Goal: Task Accomplishment & Management: Complete application form

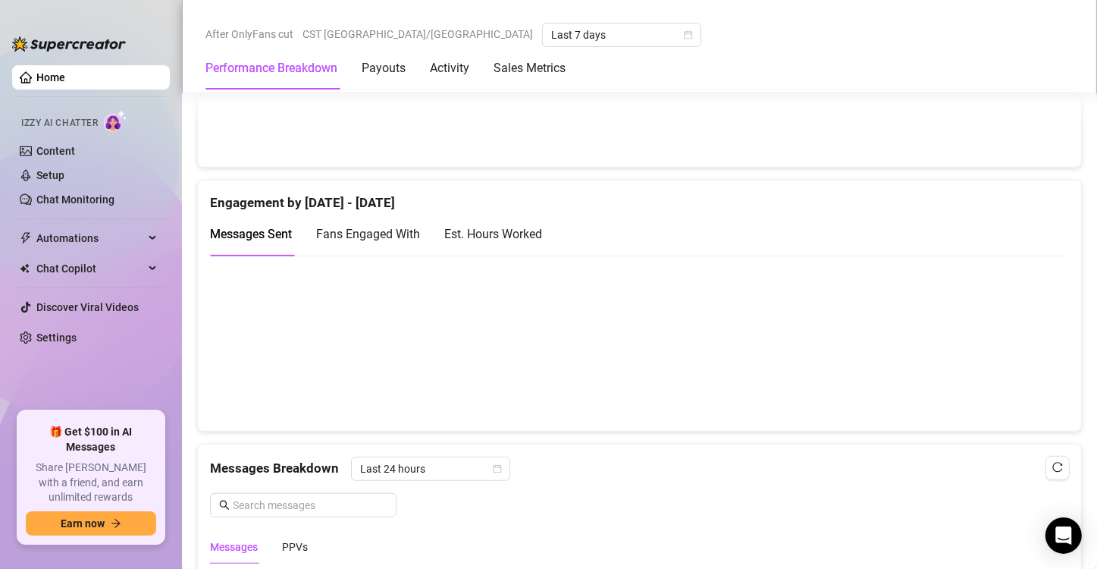
scroll to position [966, 0]
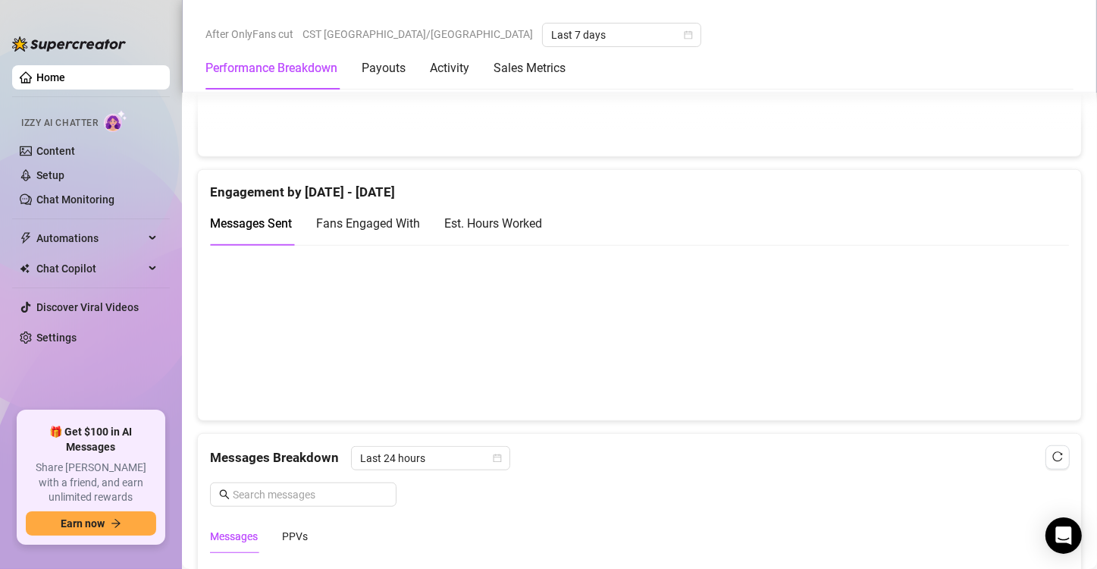
click at [540, 224] on div "Est. Hours Worked" at bounding box center [493, 223] width 98 height 19
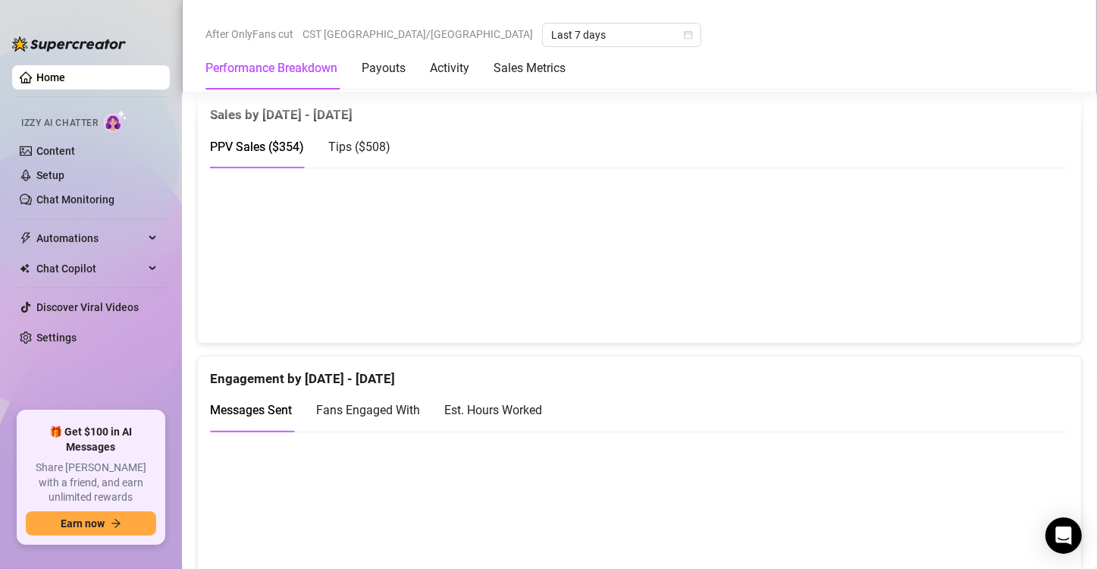
scroll to position [792, 0]
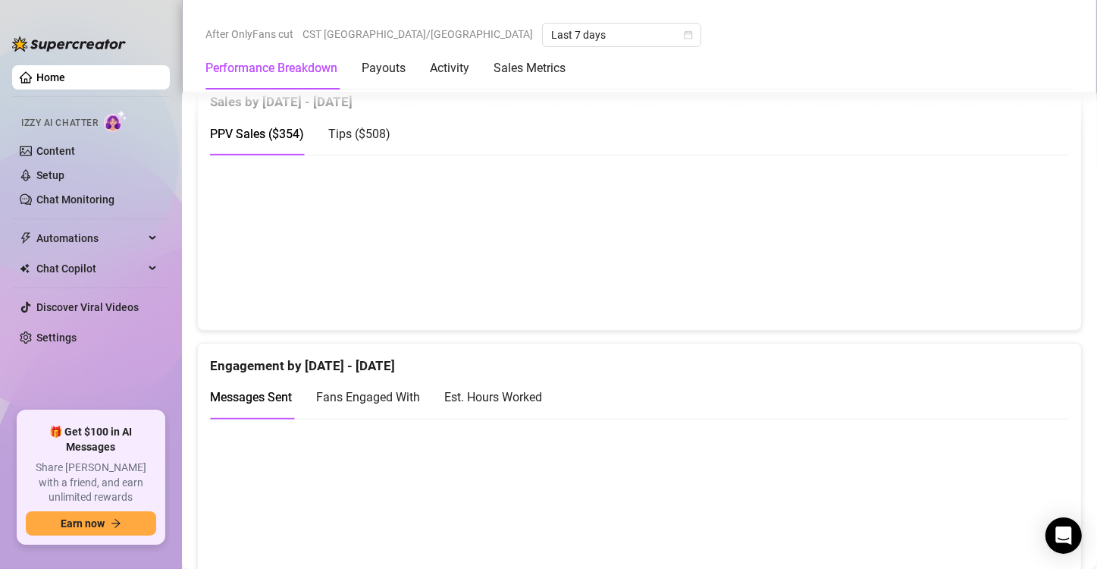
click at [523, 391] on div "Est. Hours Worked" at bounding box center [493, 397] width 98 height 19
click at [56, 155] on link "Content" at bounding box center [55, 151] width 39 height 12
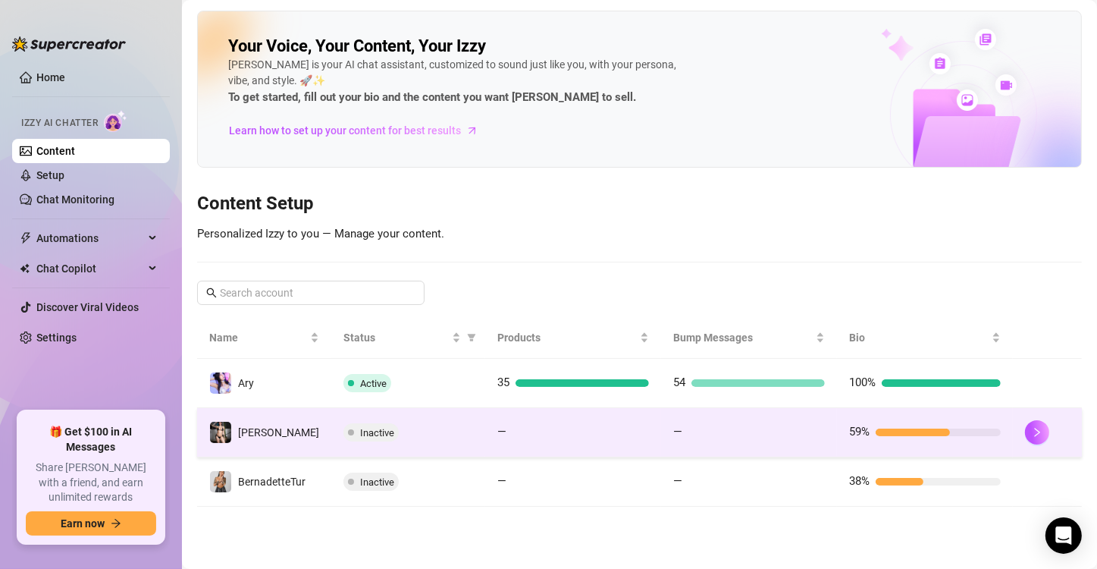
click at [466, 426] on div "Inactive" at bounding box center [409, 432] width 130 height 18
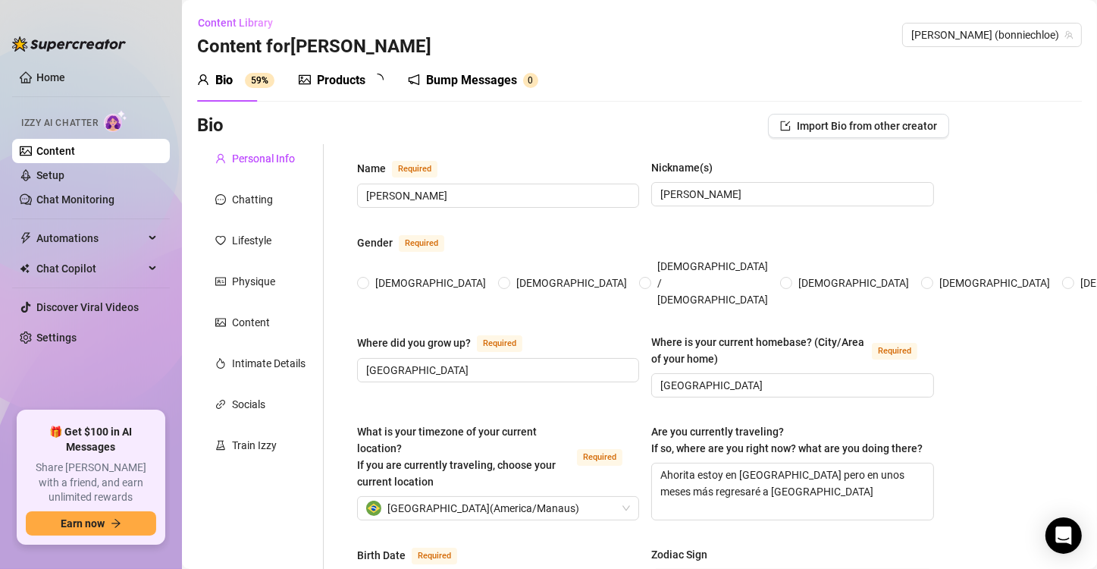
radio input "true"
type input "[DATE]"
click at [241, 205] on div "Chatting" at bounding box center [252, 199] width 41 height 17
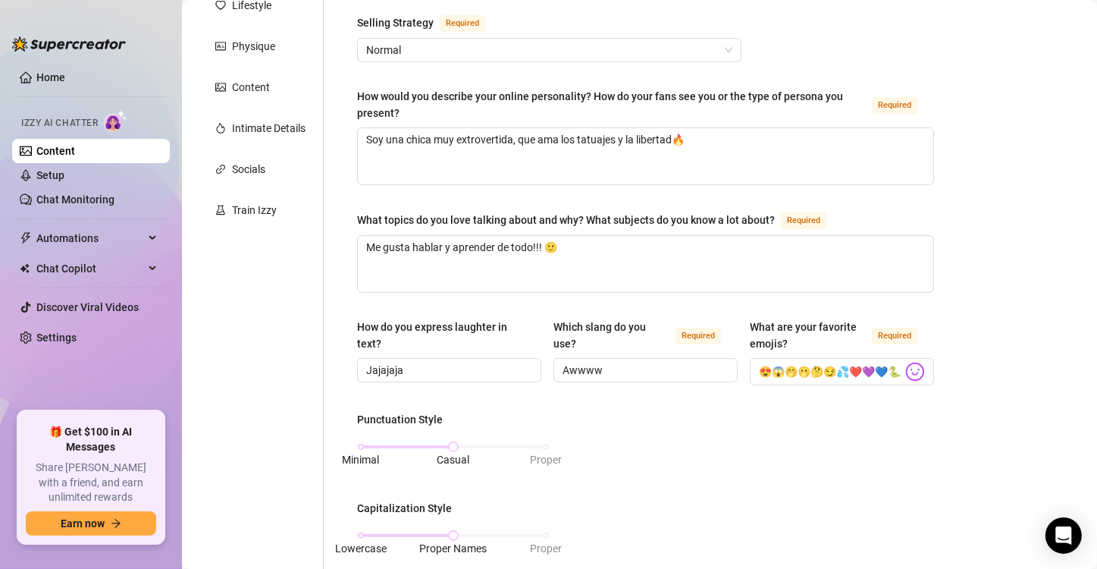
scroll to position [236, 0]
click at [247, 81] on div "Content" at bounding box center [251, 86] width 38 height 17
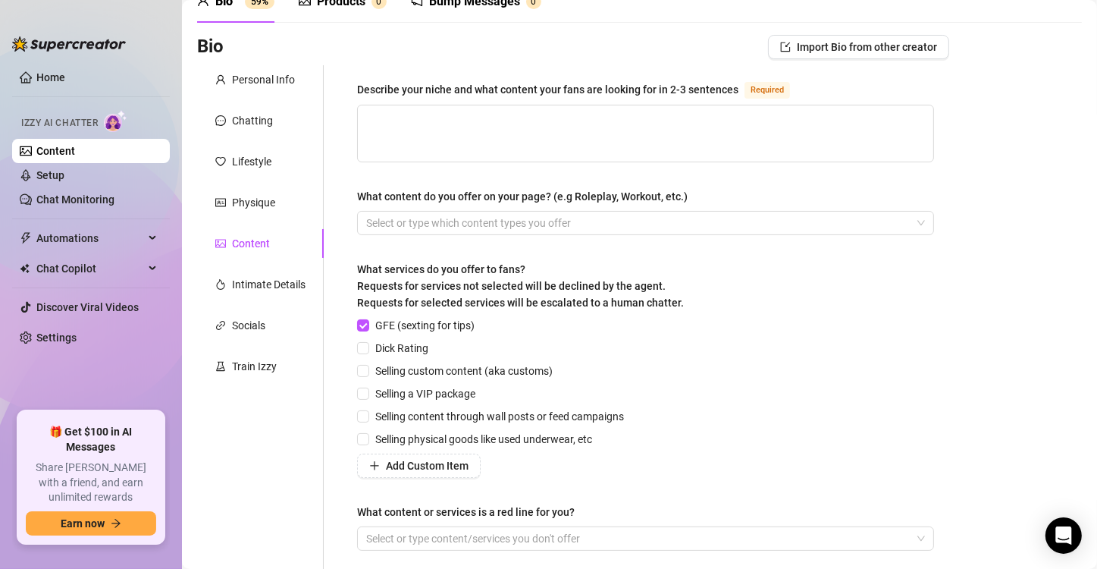
scroll to position [79, 0]
click at [275, 202] on div "Physique" at bounding box center [253, 202] width 43 height 17
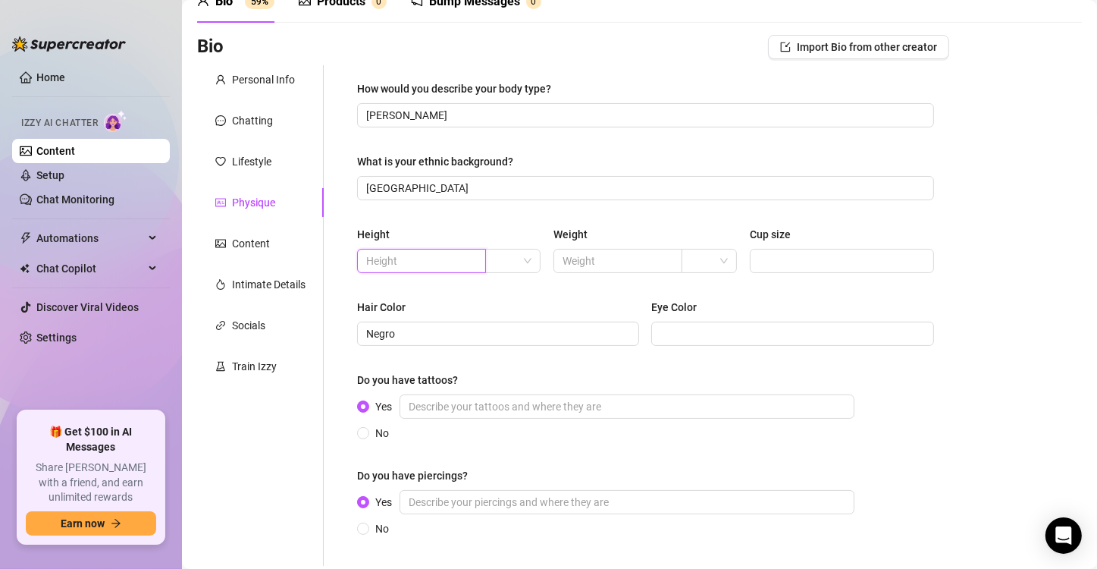
click at [435, 262] on input "text" at bounding box center [420, 261] width 108 height 17
paste input "167cm"
click at [373, 259] on input "167cm" at bounding box center [420, 261] width 108 height 17
type input "1.67cm"
click at [591, 264] on input "text" at bounding box center [617, 261] width 108 height 17
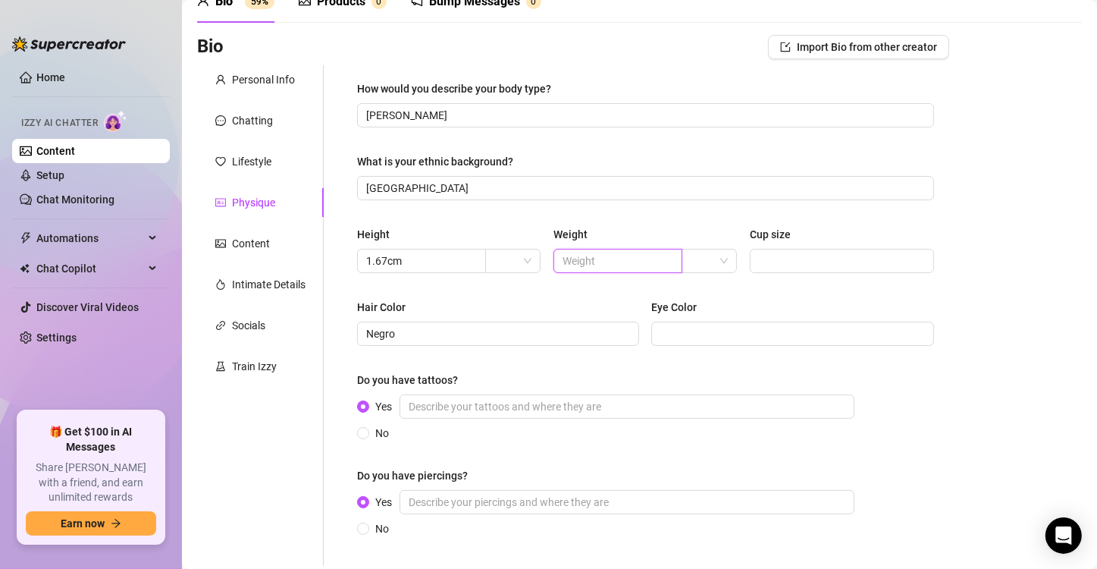
click at [604, 258] on input "text" at bounding box center [617, 261] width 108 height 17
type input "59 kg"
click at [777, 253] on input "Cup size" at bounding box center [840, 261] width 163 height 17
type input "36 D"
click at [555, 317] on div "Hair Color" at bounding box center [498, 310] width 282 height 23
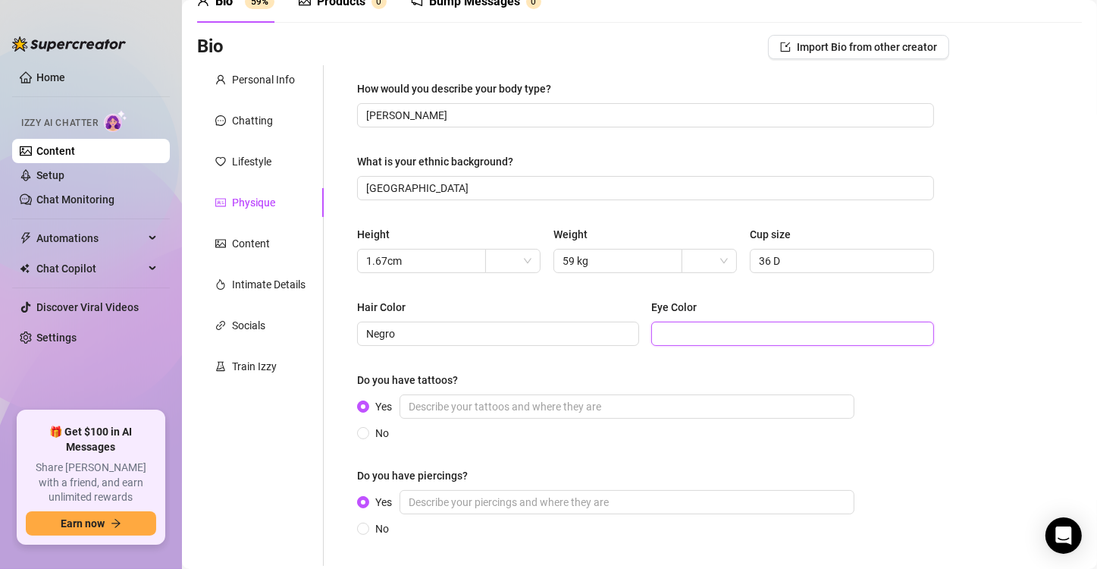
click at [678, 329] on input "Eye Color" at bounding box center [791, 333] width 261 height 17
type input "c"
type input "Cafés"
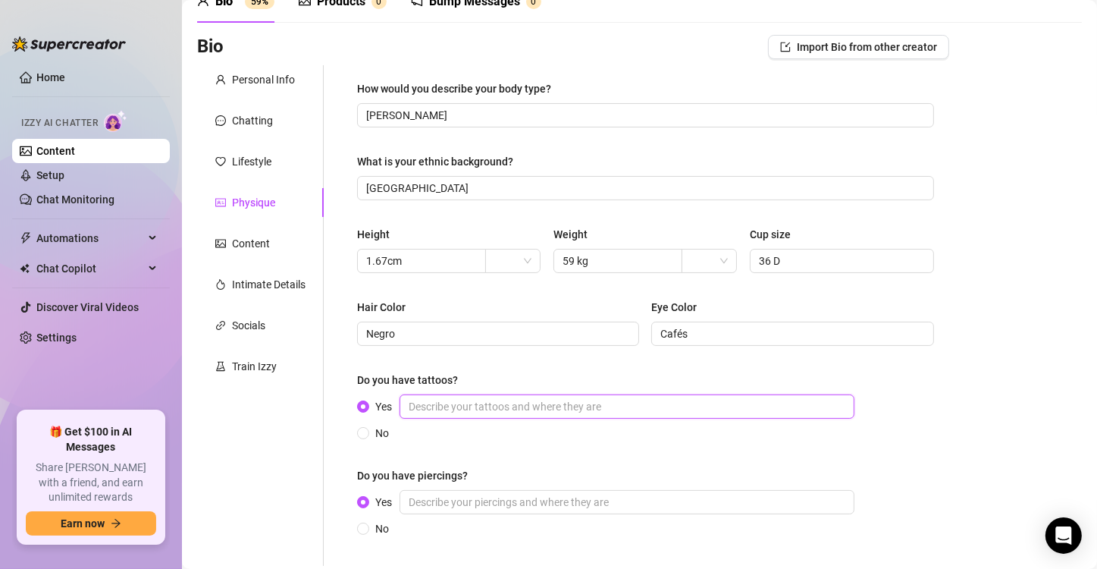
click at [527, 403] on input "Yes" at bounding box center [627, 406] width 455 height 24
click at [426, 410] on input "Yes" at bounding box center [627, 406] width 455 height 24
type input "Tengo 26 y voy por mas! me encantan!"
click at [461, 500] on input "Yes" at bounding box center [627, 502] width 455 height 24
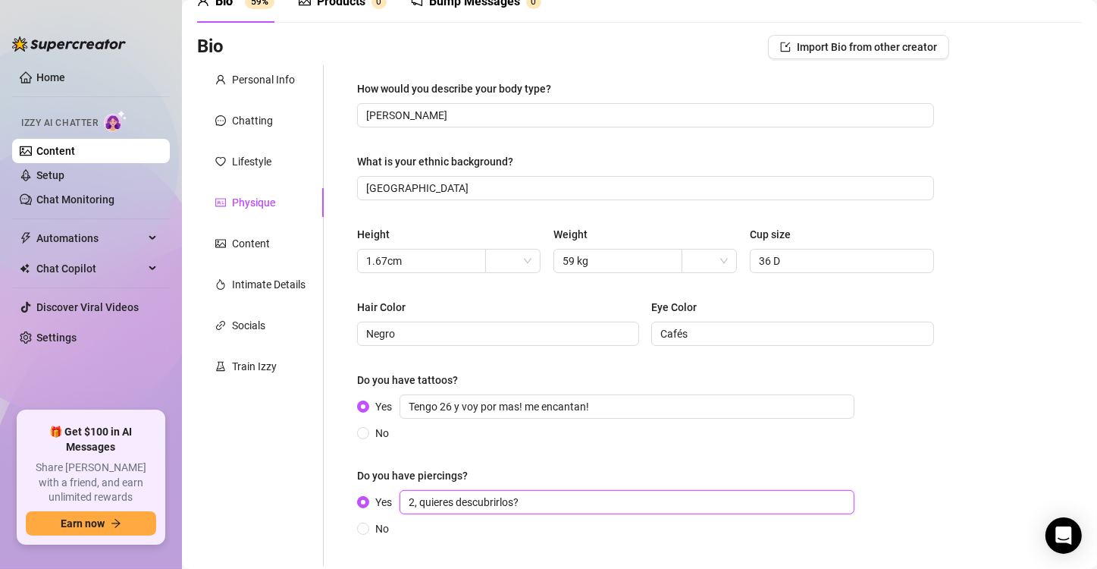
click at [554, 497] on input "2, quieres descubrirlos?" at bounding box center [627, 502] width 455 height 24
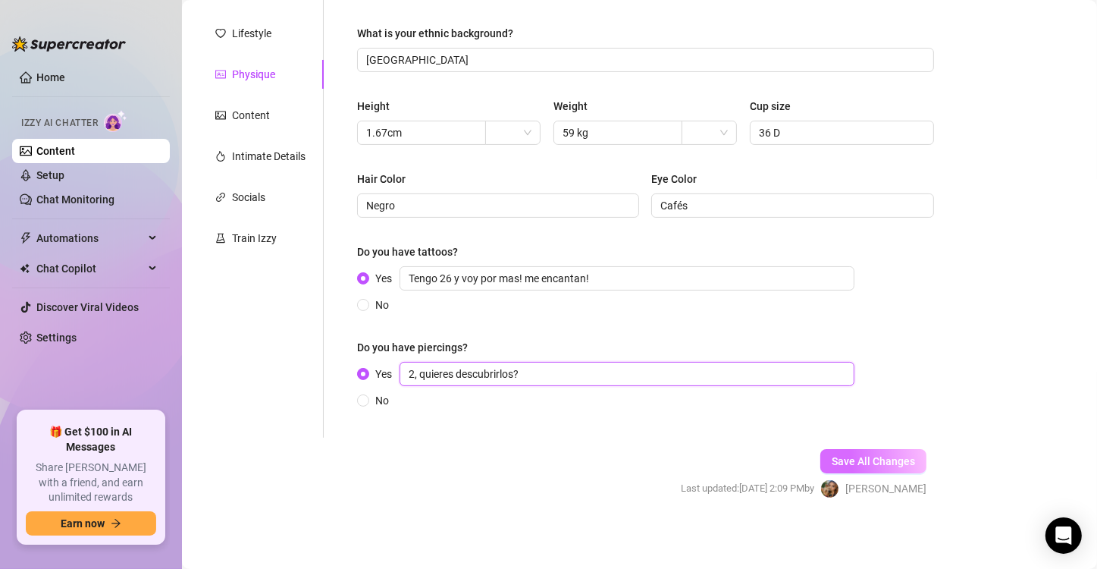
type input "2, quieres descubrirlos?"
click at [837, 460] on span "Save All Changes" at bounding box center [873, 461] width 83 height 12
click at [535, 370] on input "2, quieres descubrirlos?" at bounding box center [627, 374] width 455 height 24
paste input "😍😏"
drag, startPoint x: 539, startPoint y: 370, endPoint x: 525, endPoint y: 370, distance: 14.4
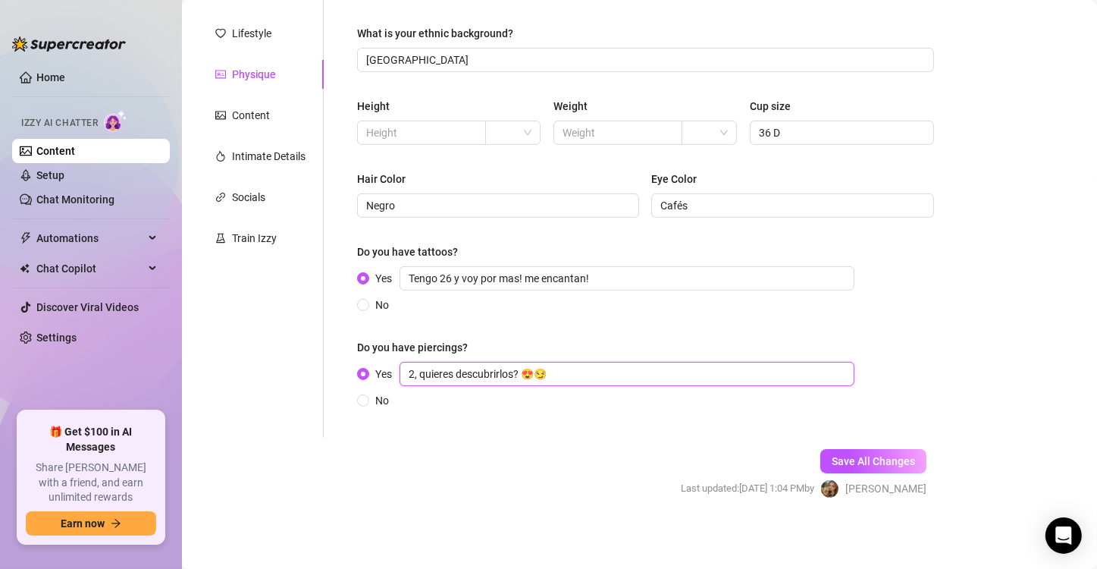
click at [525, 370] on input "2, quieres descubrirlos? 😍😏" at bounding box center [627, 374] width 455 height 24
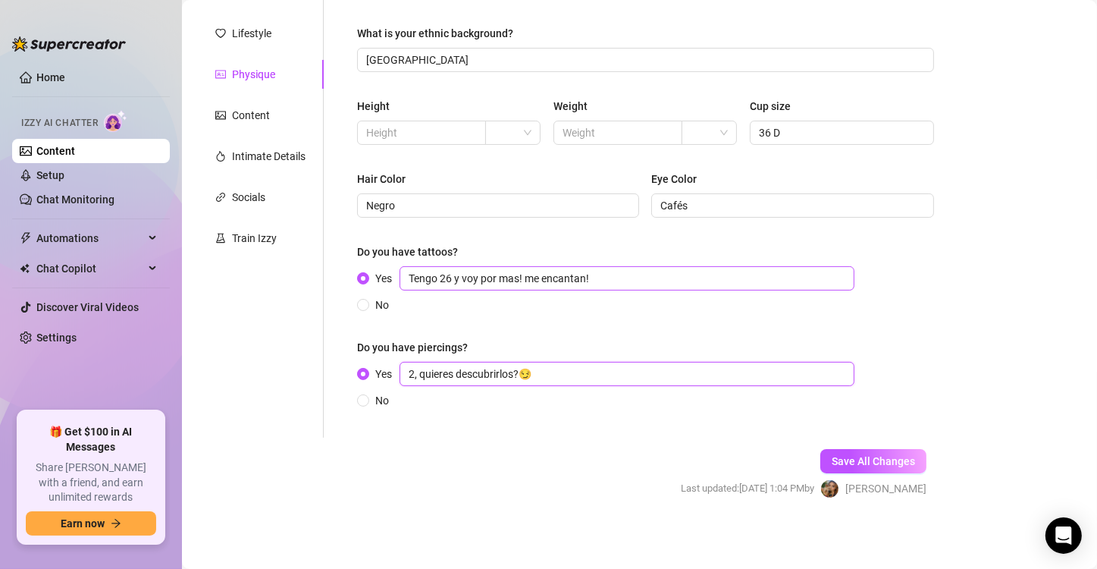
type input "2, quieres descubrirlos?😏"
click at [606, 277] on input "Tengo 26 y voy por mas! me encantan!" at bounding box center [627, 278] width 455 height 24
paste input "😍"
type input "Tengo 26 y voy por mas! me encantan! 😍"
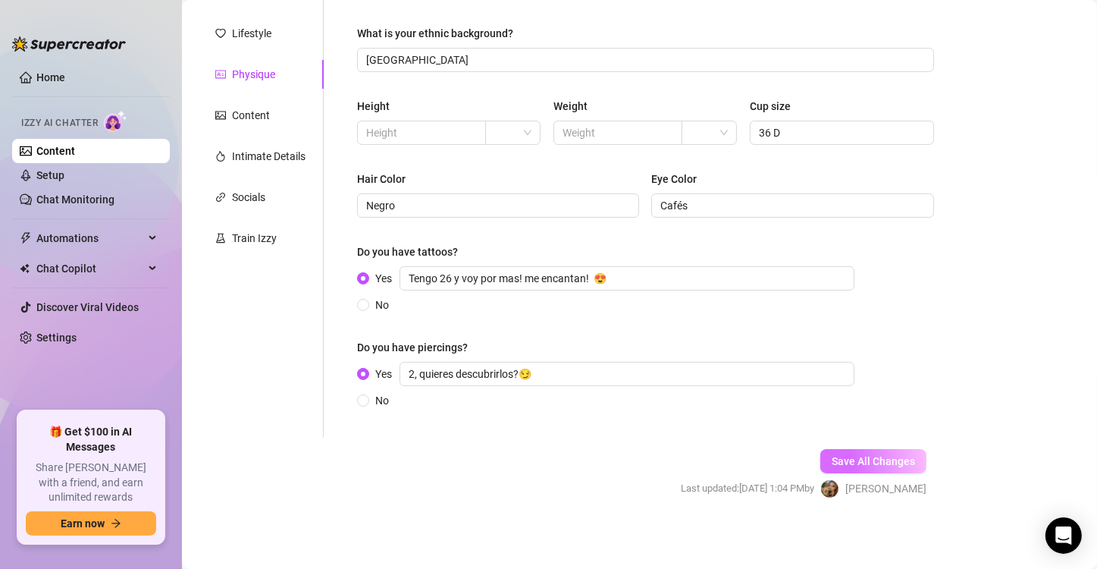
click at [861, 452] on button "Save All Changes" at bounding box center [874, 461] width 106 height 24
click at [519, 124] on span at bounding box center [512, 132] width 37 height 23
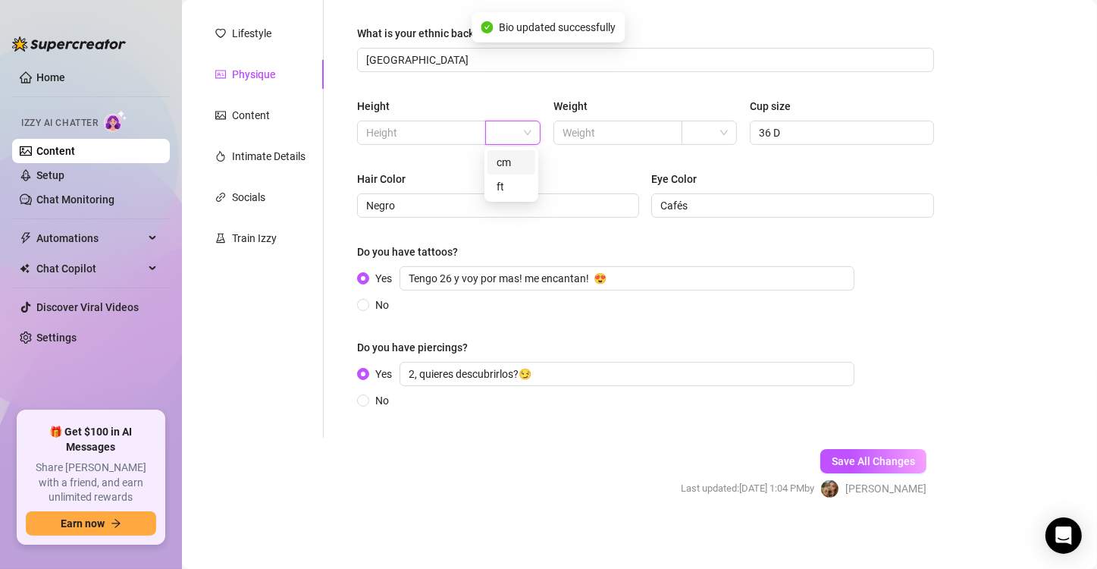
click at [518, 167] on div "cm" at bounding box center [512, 162] width 30 height 17
click at [398, 130] on input "text" at bounding box center [420, 132] width 108 height 17
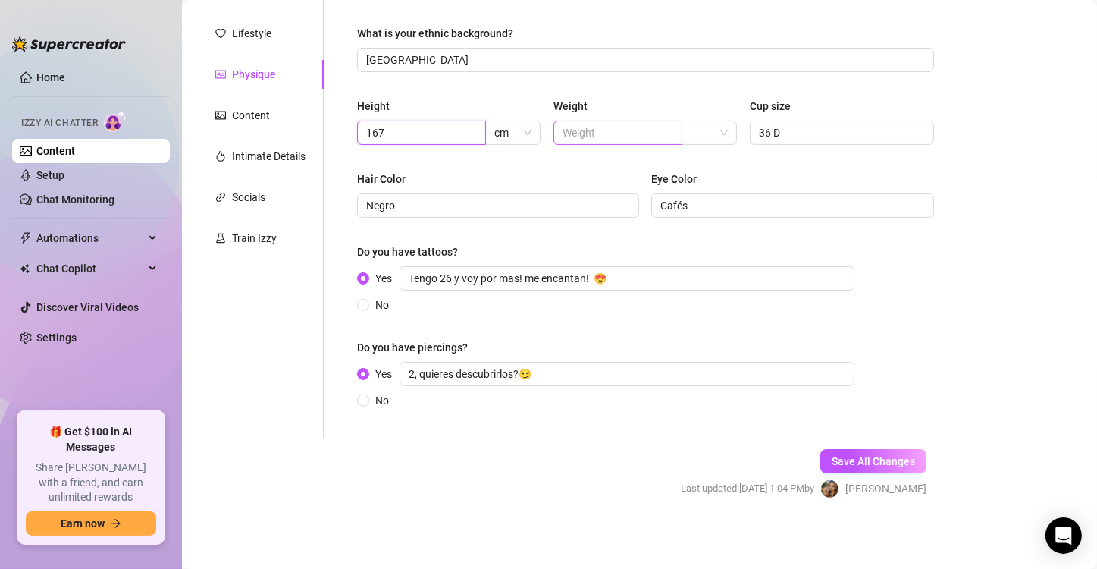
type input "167"
click at [601, 135] on input "text" at bounding box center [617, 132] width 108 height 17
click at [701, 132] on input "search" at bounding box center [703, 132] width 24 height 23
click at [701, 162] on div "kg" at bounding box center [704, 162] width 30 height 17
click at [624, 132] on input "text" at bounding box center [617, 132] width 108 height 17
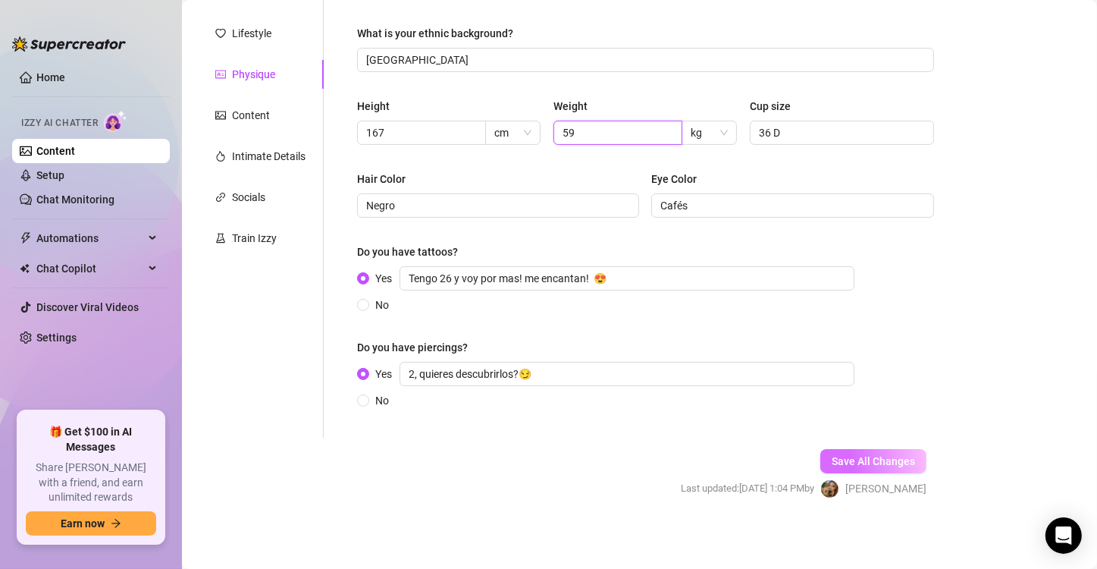
type input "59"
drag, startPoint x: 867, startPoint y: 459, endPoint x: 777, endPoint y: 328, distance: 159.2
click at [777, 328] on form "Personal Info Chatting Lifestyle Physique Content Intimate Details Socials Trai…" at bounding box center [573, 231] width 752 height 588
click at [865, 456] on span "Save All Changes" at bounding box center [873, 461] width 83 height 12
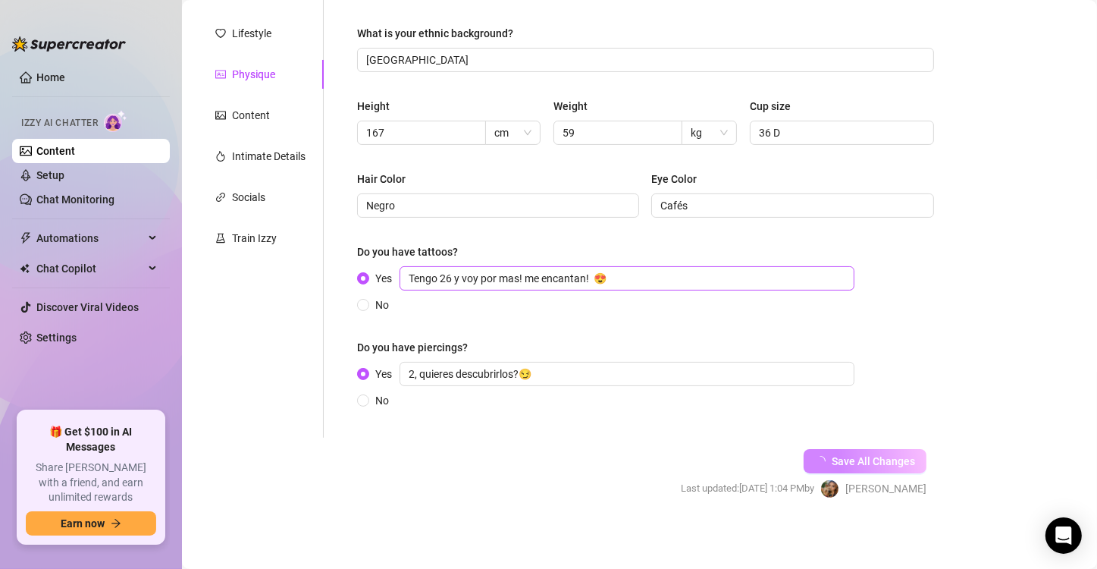
scroll to position [0, 0]
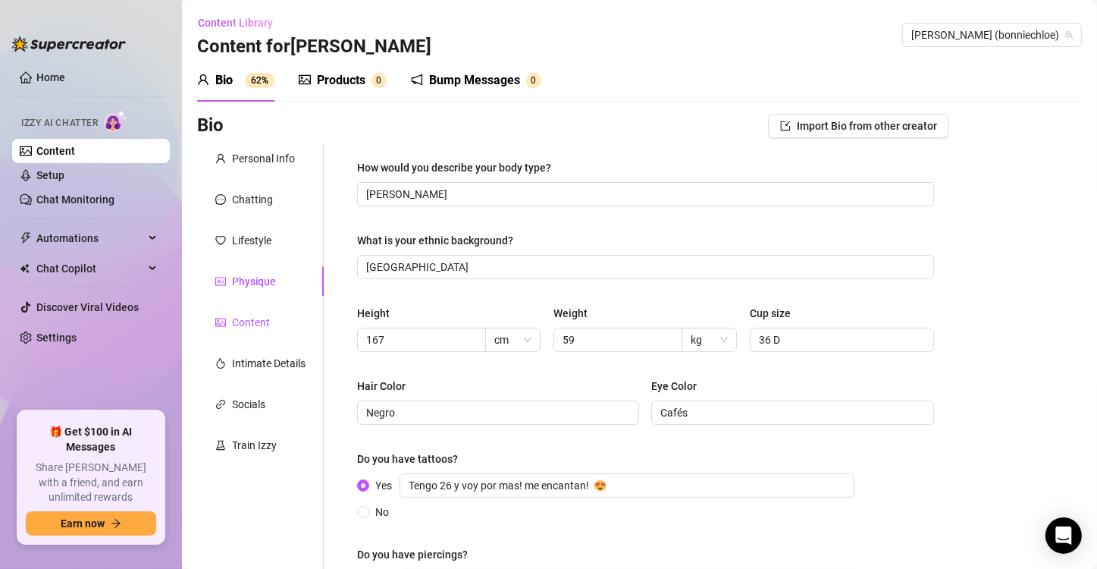
click at [260, 320] on div "Content" at bounding box center [251, 322] width 38 height 17
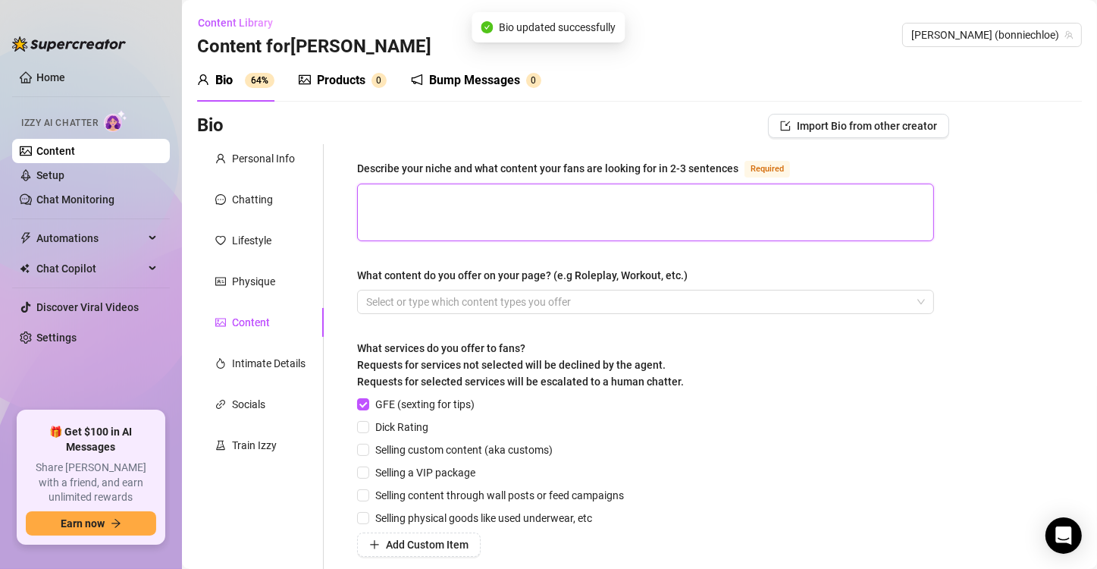
click at [441, 235] on textarea "Describe your niche and what content your fans are looking for in 2-3 sentences…" at bounding box center [646, 212] width 576 height 56
click at [493, 200] on textarea "Describe your niche and what content your fans are looking for in 2-3 sentences…" at bounding box center [646, 212] width 576 height 56
click at [482, 202] on textarea "Describe your niche and what content your fans are looking for in 2-3 sentences…" at bounding box center [646, 212] width 576 height 56
paste textarea "al estar conmigo que se les olviden lo que sea que estén pasando y que conmigo …"
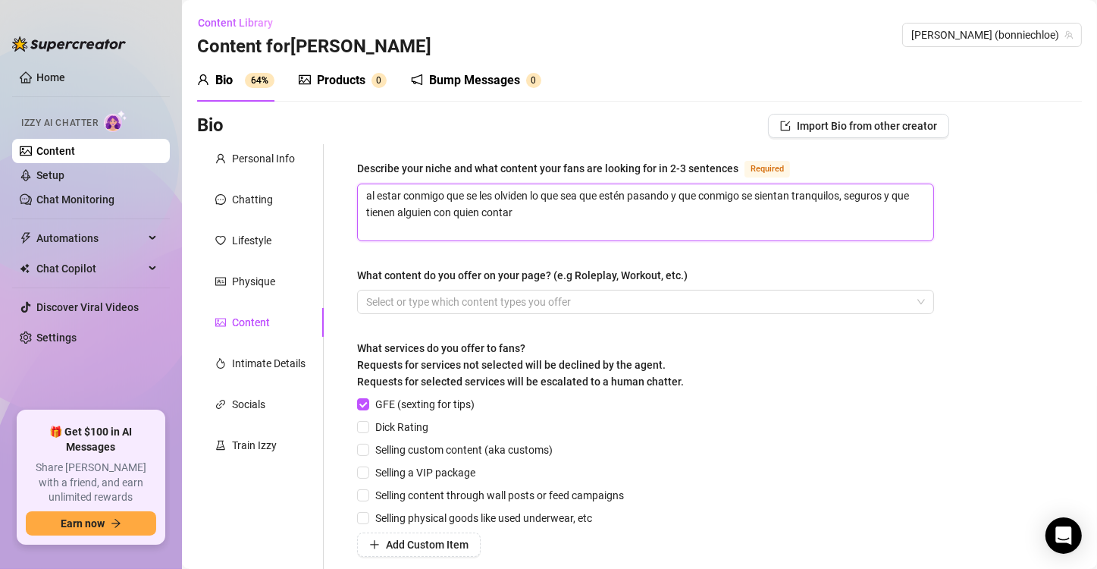
type textarea "al estar conmigo que se les olviden lo que sea que estén pasando y que conmigo …"
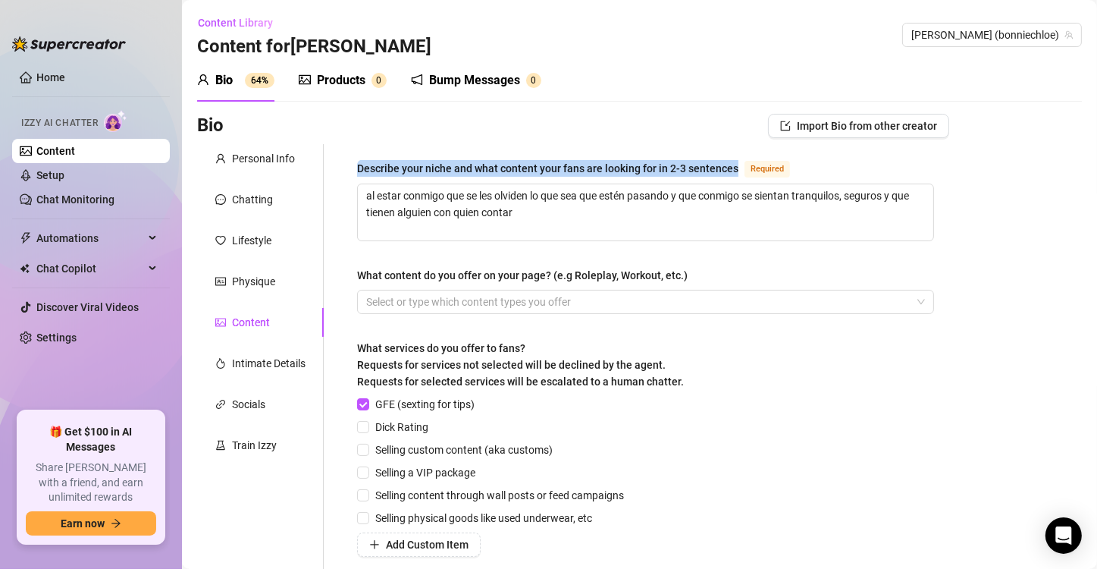
drag, startPoint x: 736, startPoint y: 166, endPoint x: 359, endPoint y: 165, distance: 376.9
click at [359, 165] on div "Describe your niche and what content your fans are looking for in 2-3 sentences" at bounding box center [547, 168] width 381 height 17
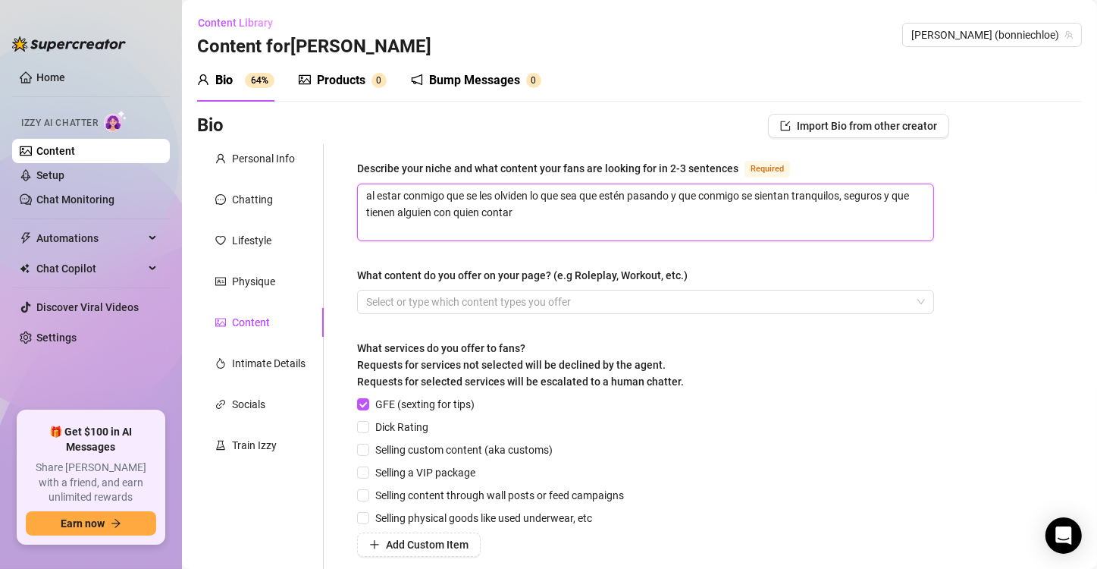
click at [374, 190] on textarea "al estar conmigo que se les olviden lo que sea que estén pasando y que conmigo …" at bounding box center [646, 212] width 576 height 56
type textarea "l estar conmigo que se les olviden lo que sea que estén pasando y que conmigo s…"
type textarea "Wl estar conmigo que se les olviden lo que sea que estén pasando y que conmigo …"
type textarea "l estar conmigo que se les olviden lo que sea que estén pasando y que conmigo s…"
type textarea "Ql estar conmigo que se les olviden lo que sea que estén pasando y que conmigo …"
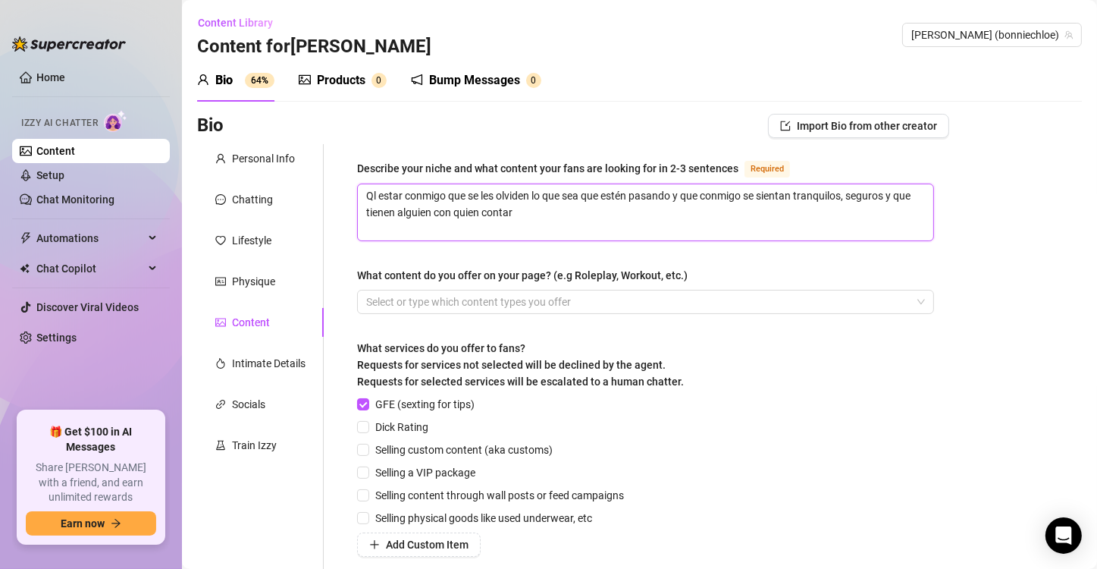
type textarea "Qul estar conmigo que se les olviden lo que sea que estén pasando y que conmigo…"
type textarea "Quel estar conmigo que se les olviden lo que sea que estén pasando y que conmig…"
type textarea "Que l estar conmigo que se les olviden lo que sea que estén pasando y que conmi…"
type textarea "Que al estar conmigo que se les olviden lo que sea que estén pasando y que conm…"
click at [486, 196] on textarea "Que al estar conmigo que se les olviden lo que sea que estén pasando y que conm…" at bounding box center [646, 212] width 576 height 56
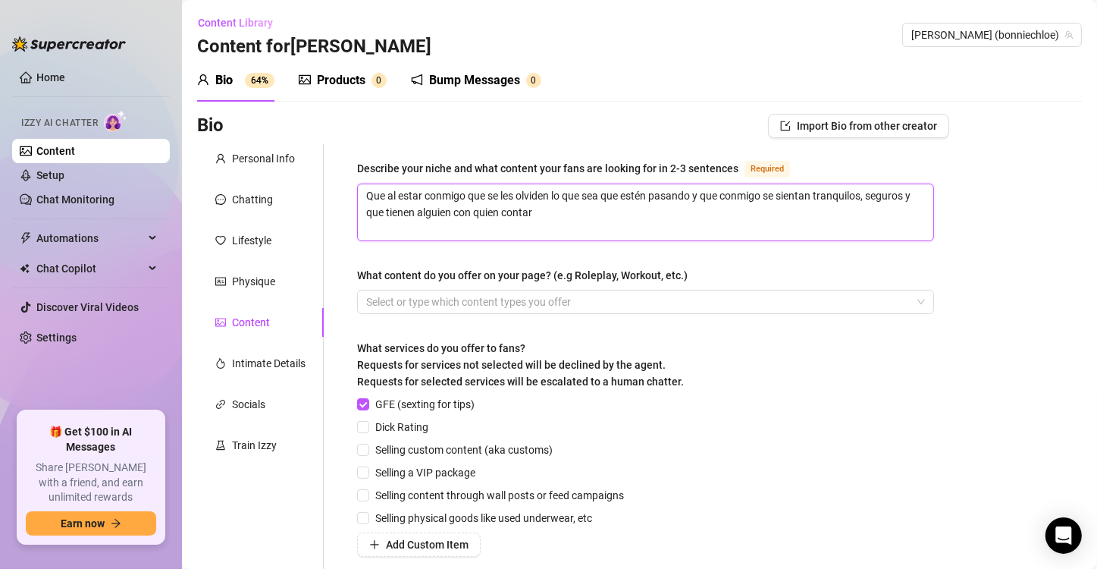
type textarea "Que al estar conmigo qe se les olviden lo que sea que estén pasando y que conmi…"
type textarea "Que al estar conmigo e se les olviden lo que sea que estén pasando y que conmig…"
type textarea "Que al estar conmigo se les olviden lo que sea que estén pasando y que conmigo …"
click at [536, 194] on textarea "Que al estar conmigo se les olviden lo que sea que estén pasando y que conmigo …" at bounding box center [646, 212] width 576 height 56
type textarea "Que al estar conmigo se les olvide lo que sea que estén pasando y que conmigo s…"
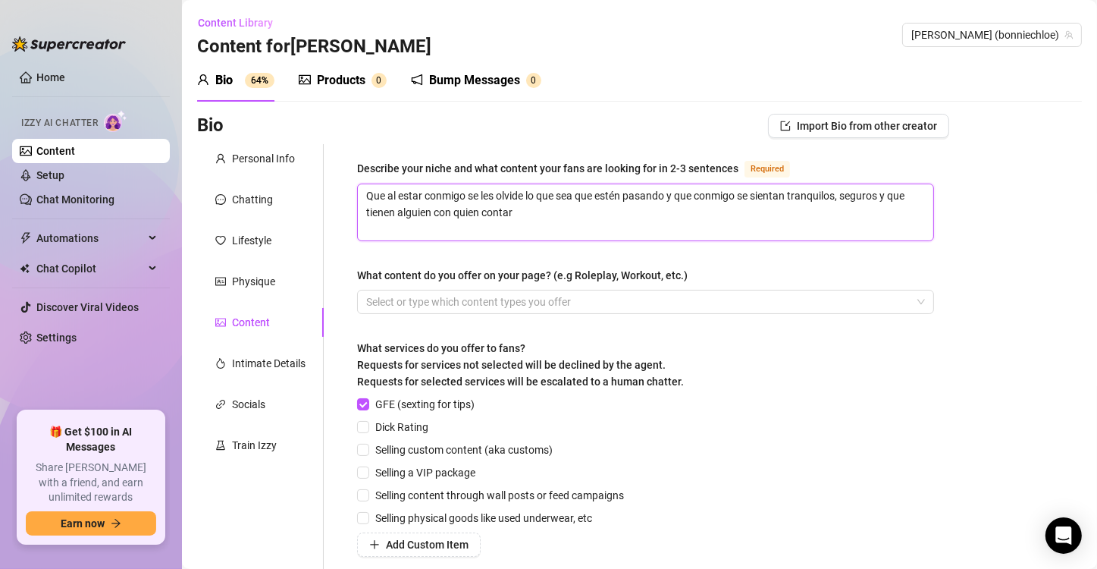
click at [545, 211] on textarea "Que al estar conmigo se les olvide lo que sea que estén pasando y que conmigo s…" at bounding box center [646, 212] width 576 height 56
type textarea "Que al estar conmigo se les olvide lo que sea que estén pasando y que conmigo s…"
click at [552, 210] on textarea "Que al estar conmigo se les olvide lo que sea que estén pasando y que conmigo s…" at bounding box center [646, 212] width 576 height 56
paste textarea "💙"
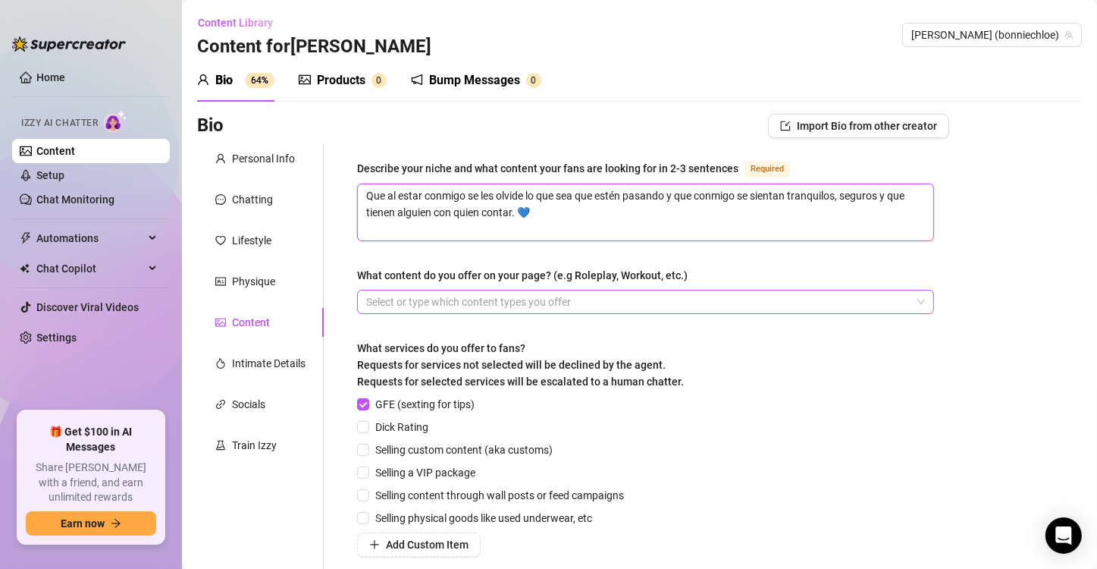
click at [488, 297] on div at bounding box center [637, 301] width 555 height 21
type textarea "Que al estar conmigo se les olvide lo que sea que estén pasando y que conmigo s…"
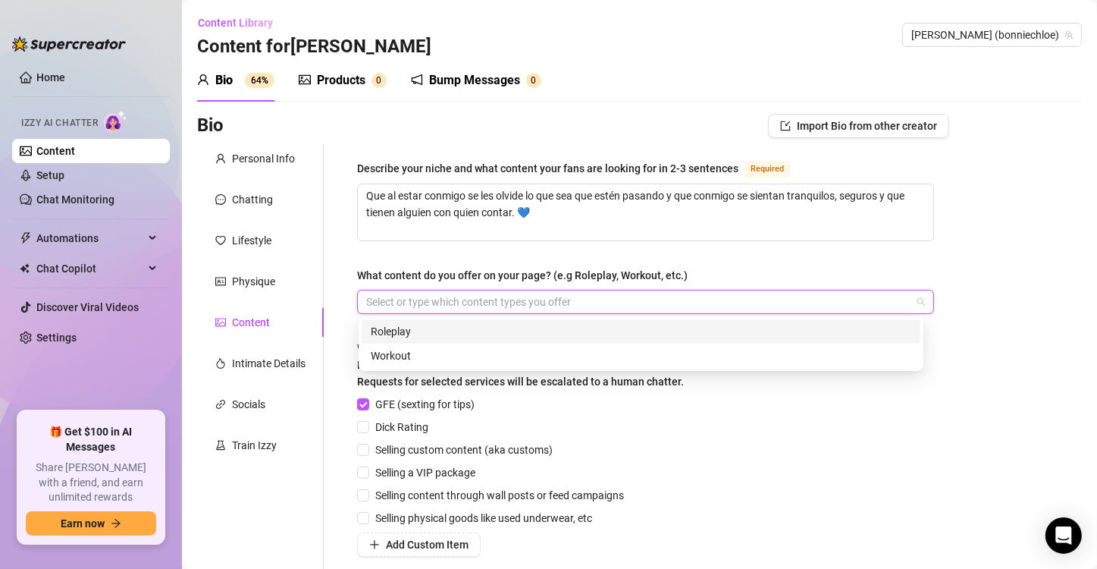
click at [460, 303] on div at bounding box center [637, 301] width 555 height 21
type input "r"
type input "Roleplay"
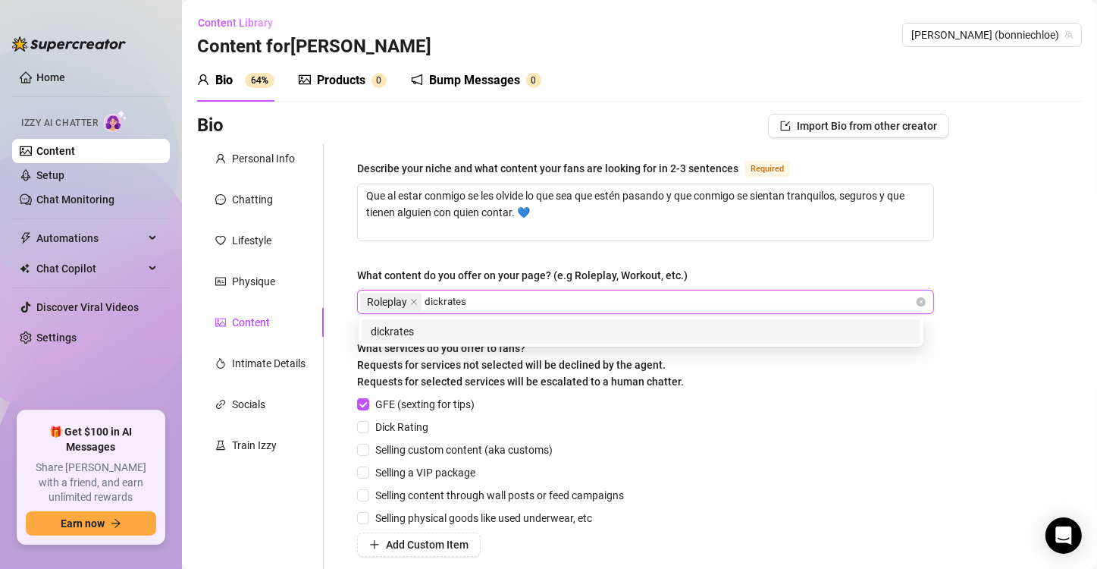
type input "dickrates"
type input "cumrates"
type input "customs"
type input "videocall"
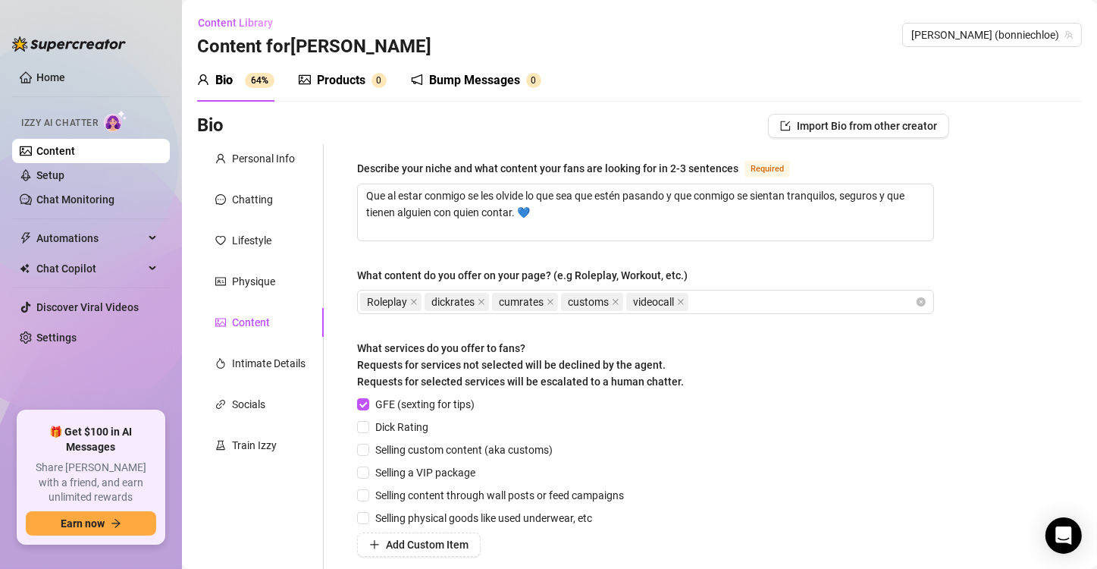
click at [769, 243] on div "Describe your niche and what content your fans are looking for in 2-3 sentences…" at bounding box center [645, 401] width 577 height 484
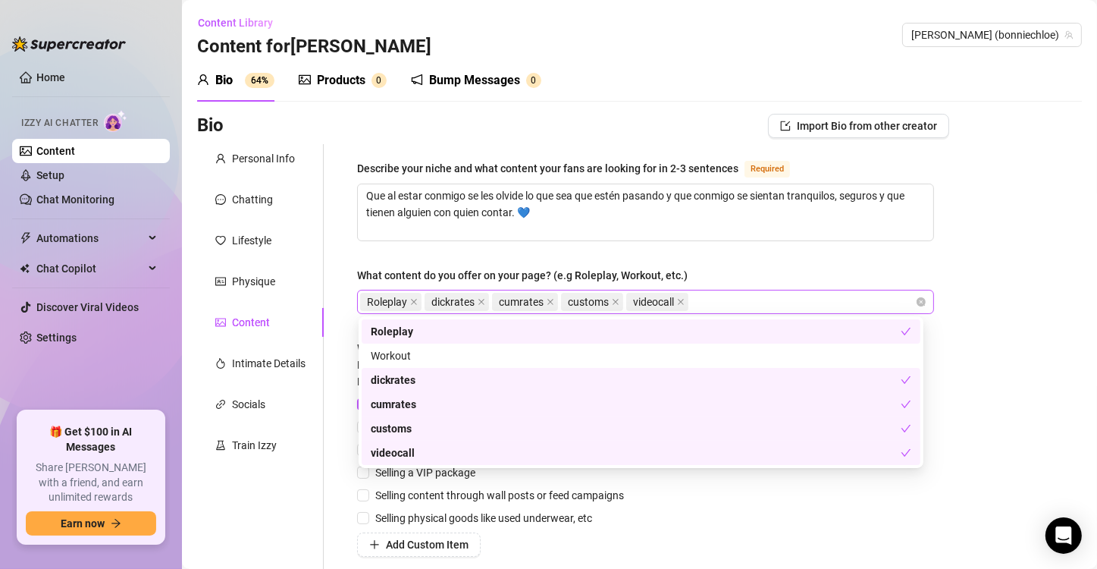
click at [703, 301] on div "Roleplay dickrates cumrates customs videocall" at bounding box center [637, 301] width 555 height 21
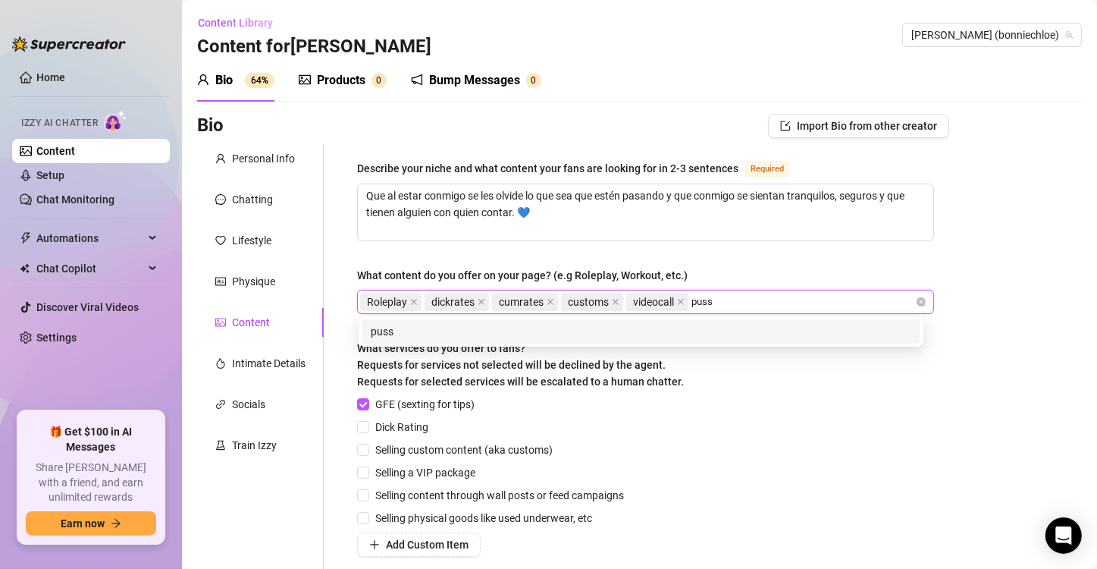
type input "pussy"
type input "culo"
type input "tetas"
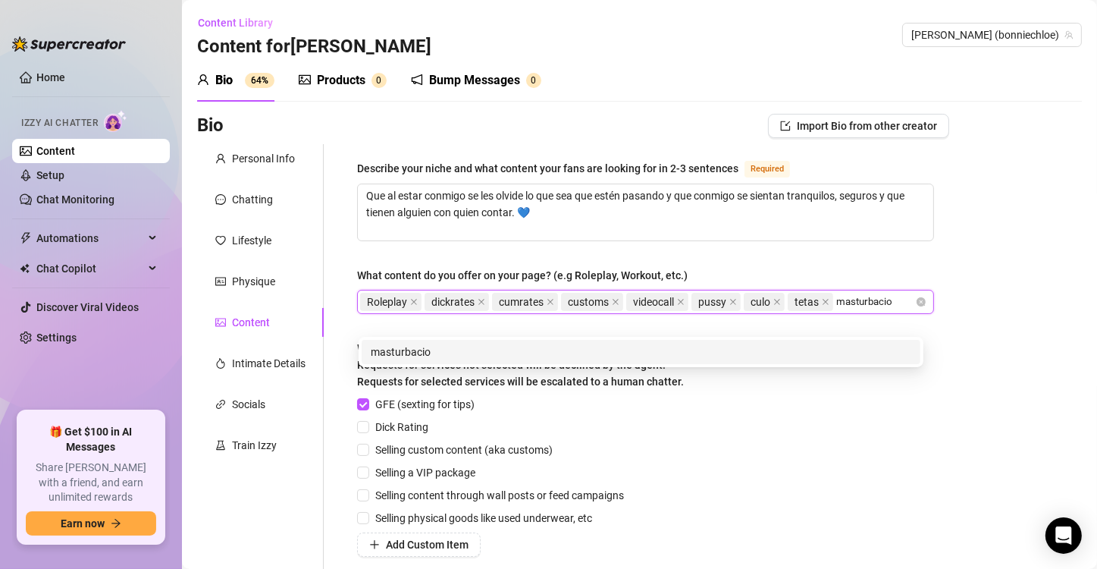
type input "masturbacion"
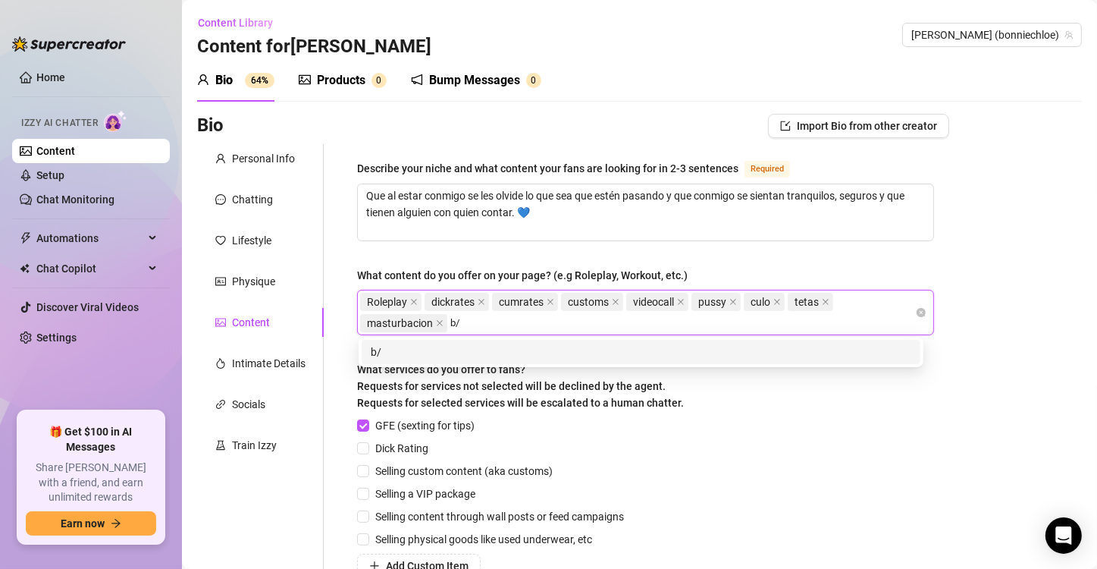
type input "b/g"
type input "g/g"
type input "collabs"
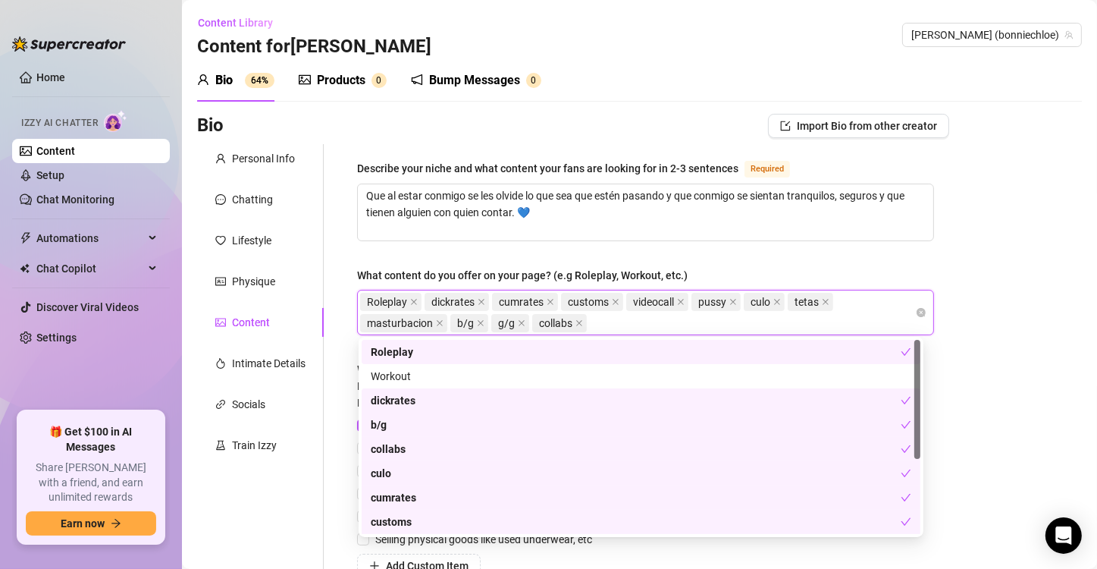
click at [996, 312] on div "Bio Import Bio from other creator Personal Info Chatting Lifestyle Physique Con…" at bounding box center [639, 440] width 885 height 653
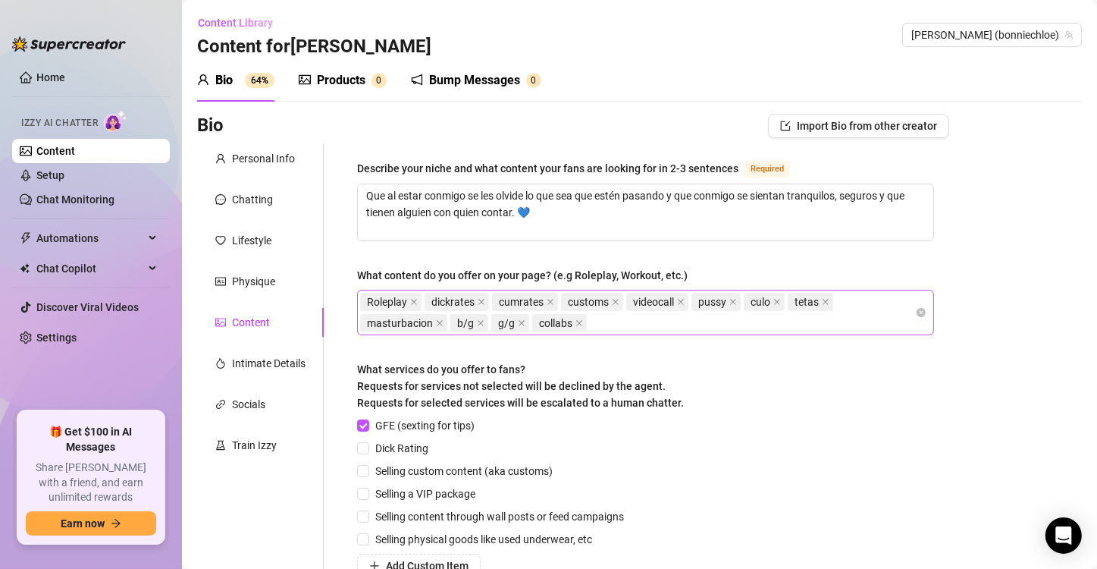
click at [421, 322] on span "masturbacion" at bounding box center [400, 323] width 66 height 17
click at [661, 325] on div "Roleplay dickrates cumrates customs videocall pussy culo tetas masturbacion b/g…" at bounding box center [637, 312] width 555 height 42
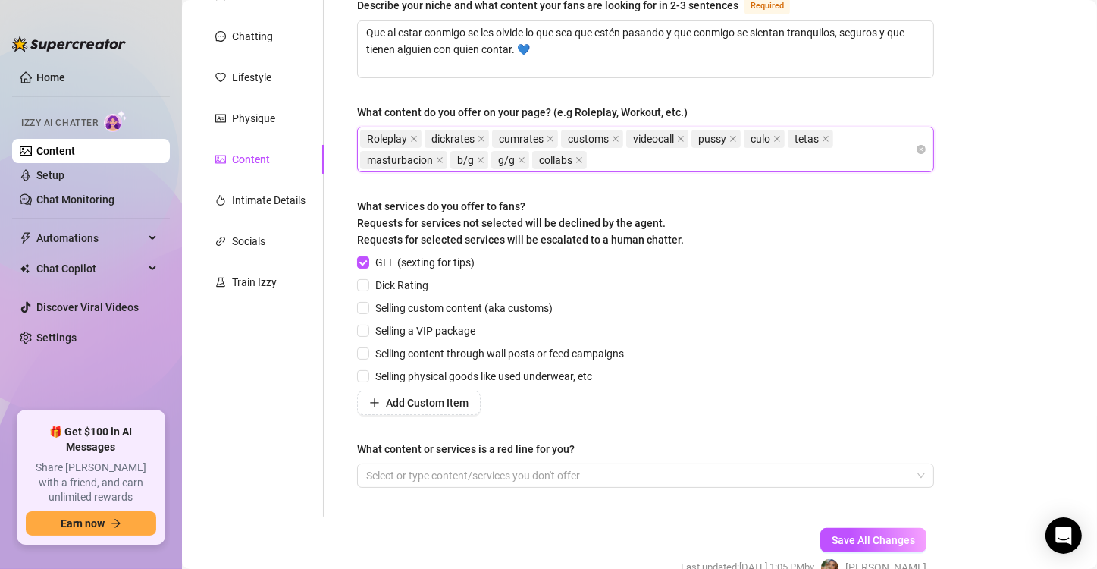
scroll to position [165, 0]
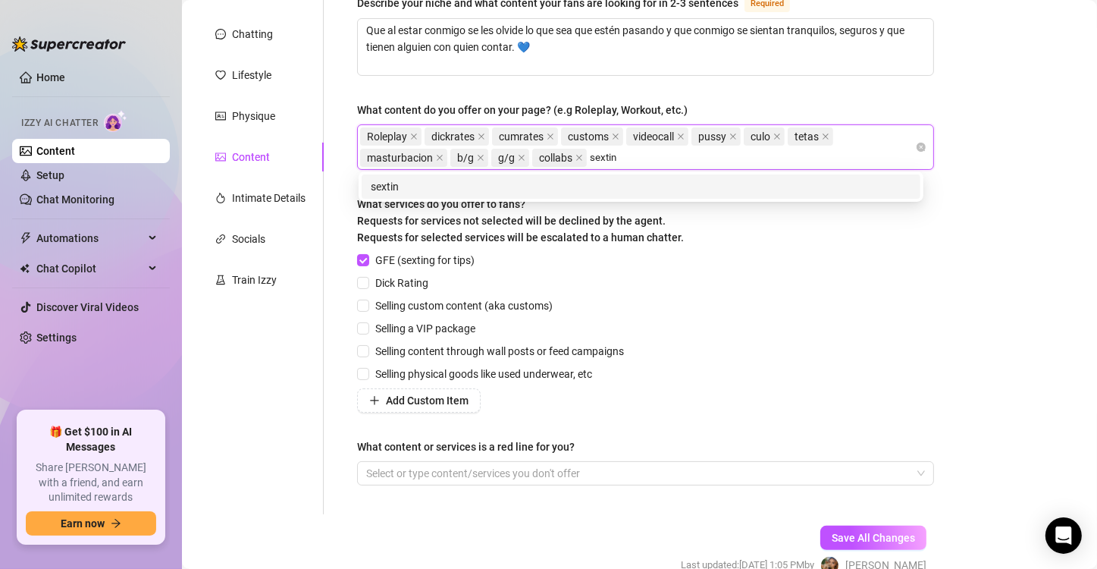
type input "sexting"
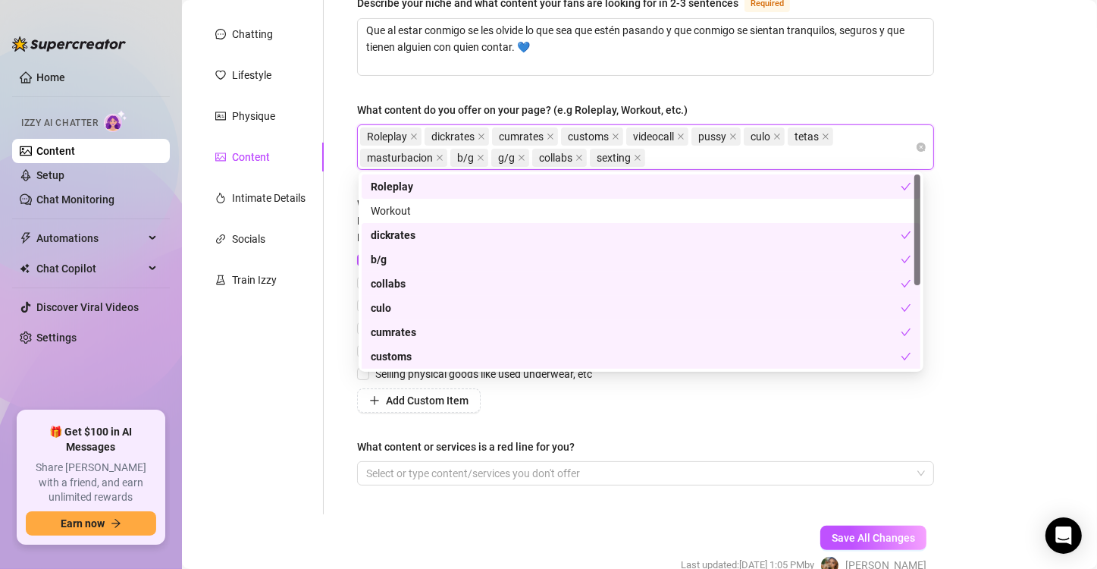
click at [655, 424] on div "Describe your niche and what content your fans are looking for in 2-3 sentences…" at bounding box center [645, 246] width 577 height 505
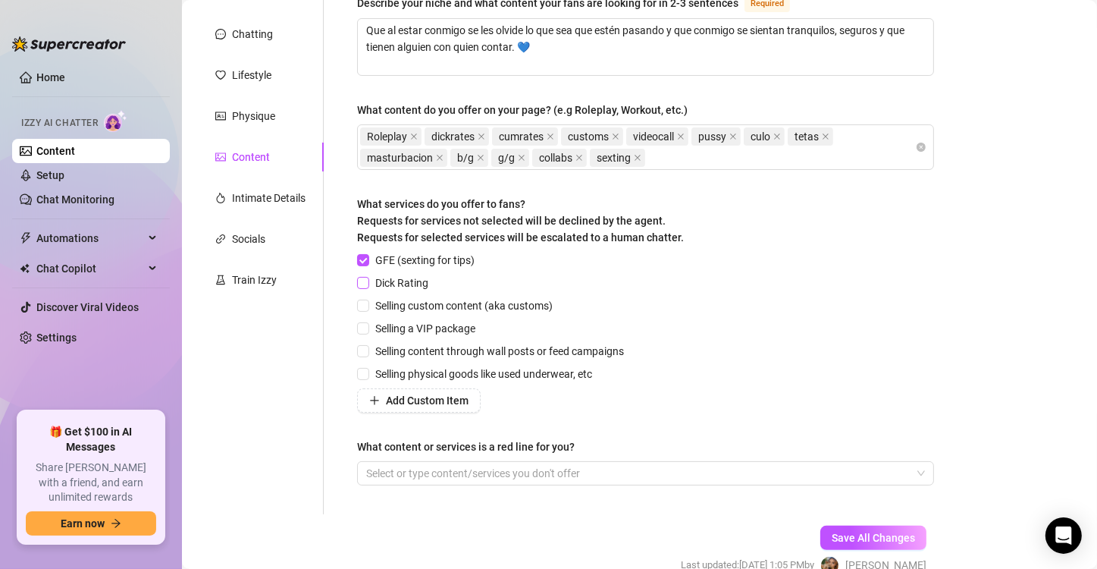
click at [372, 284] on span "Dick Rating" at bounding box center [401, 283] width 65 height 17
click at [368, 284] on input "Dick Rating" at bounding box center [362, 282] width 11 height 11
checkbox input "true"
click at [365, 306] on input "Selling custom content (aka customs)" at bounding box center [362, 305] width 11 height 11
checkbox input "true"
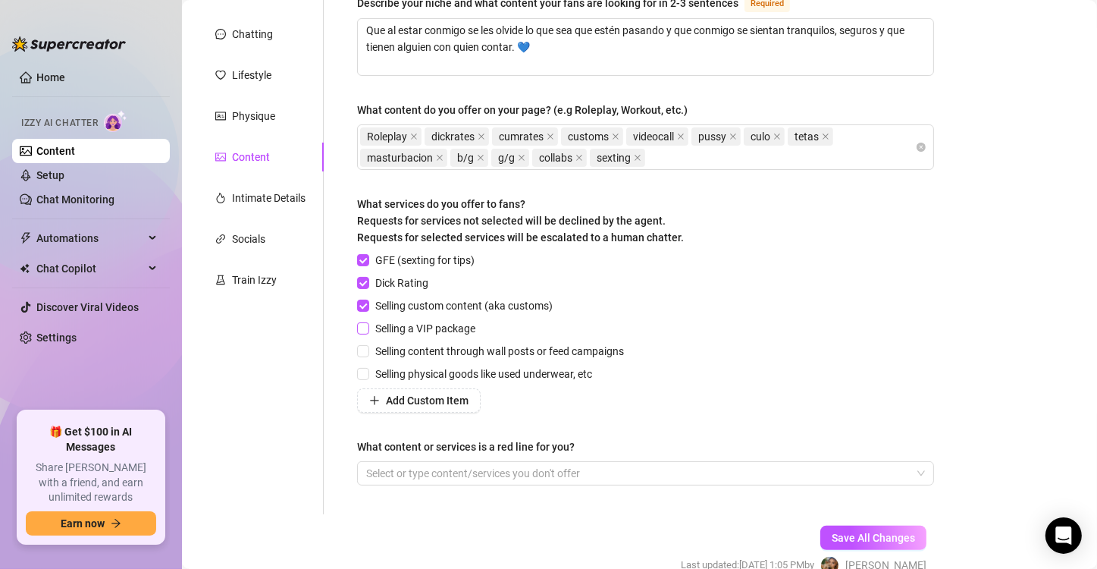
click at [363, 326] on input "Selling a VIP package" at bounding box center [362, 327] width 11 height 11
checkbox input "true"
click at [363, 349] on input "Selling content through wall posts or feed campaigns" at bounding box center [362, 350] width 11 height 11
checkbox input "true"
drag, startPoint x: 604, startPoint y: 373, endPoint x: 378, endPoint y: 368, distance: 225.3
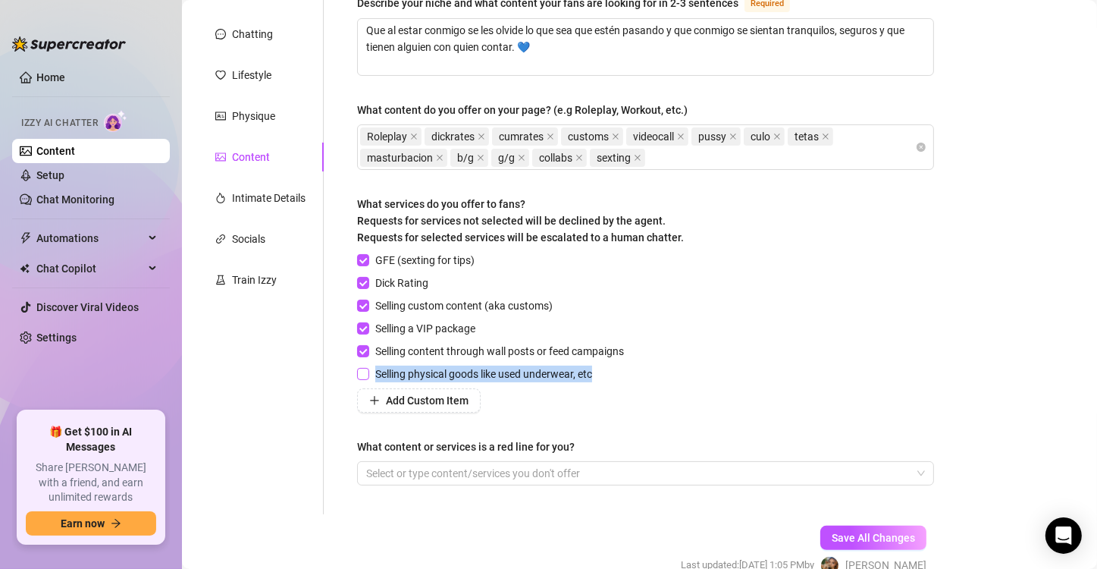
click at [378, 368] on span "Selling physical goods like used underwear, etc" at bounding box center [483, 374] width 229 height 17
copy span "Selling physical goods like used underwear, etc"
click at [366, 372] on input "Selling physical goods like used underwear, etc" at bounding box center [362, 373] width 11 height 11
checkbox input "true"
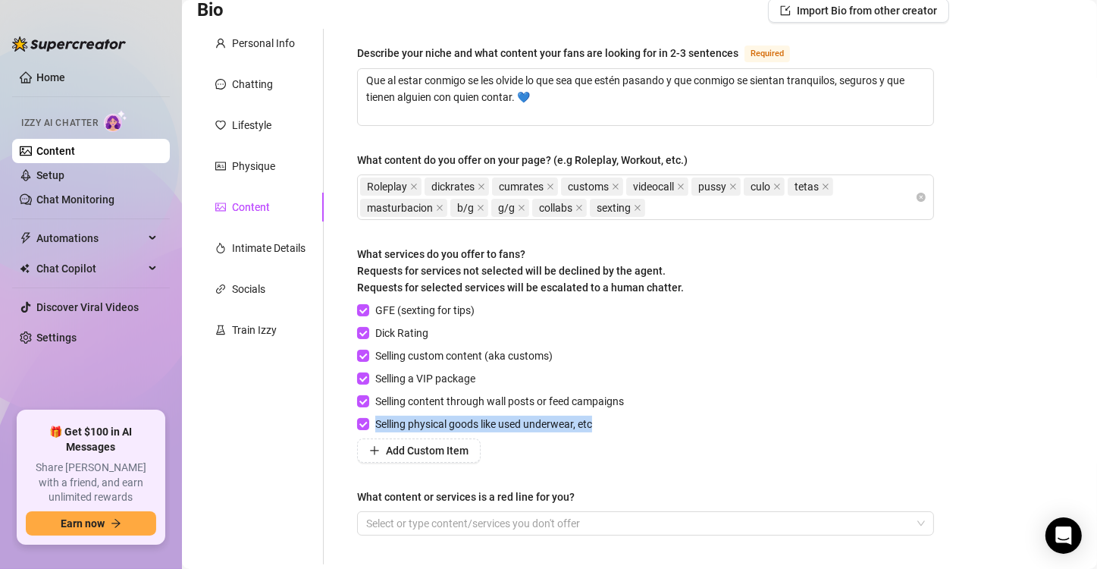
scroll to position [112, 0]
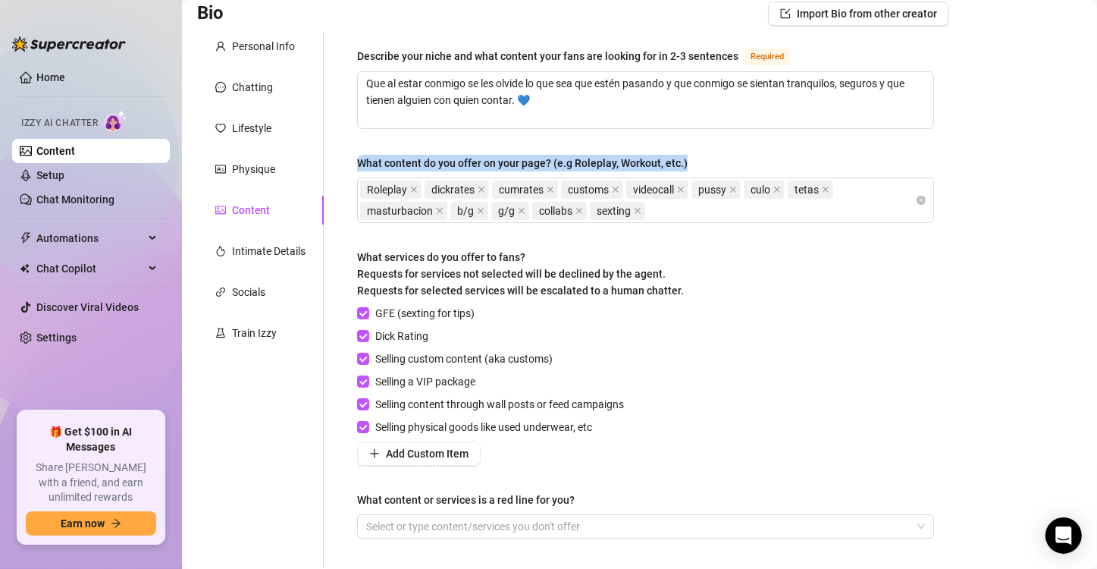
drag, startPoint x: 688, startPoint y: 158, endPoint x: 400, endPoint y: 145, distance: 288.5
click at [400, 145] on div "Describe your niche and what content your fans are looking for in 2-3 sentences…" at bounding box center [645, 299] width 577 height 505
copy div "What content do you offer on your page? (e.g Roleplay, Workout, etc.)"
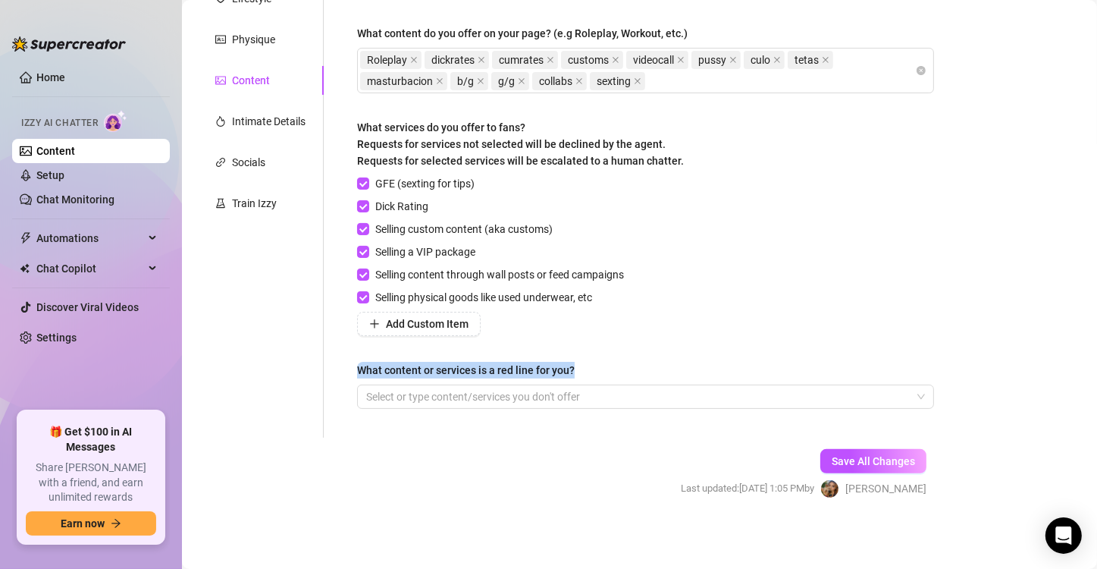
drag, startPoint x: 580, startPoint y: 366, endPoint x: 375, endPoint y: 356, distance: 205.0
click at [375, 356] on div "Describe your niche and what content your fans are looking for in 2-3 sentences…" at bounding box center [645, 169] width 577 height 505
copy div "What content or services is a red line for you?"
click at [832, 461] on span "Save All Changes" at bounding box center [873, 461] width 83 height 12
click at [627, 400] on div at bounding box center [637, 396] width 555 height 21
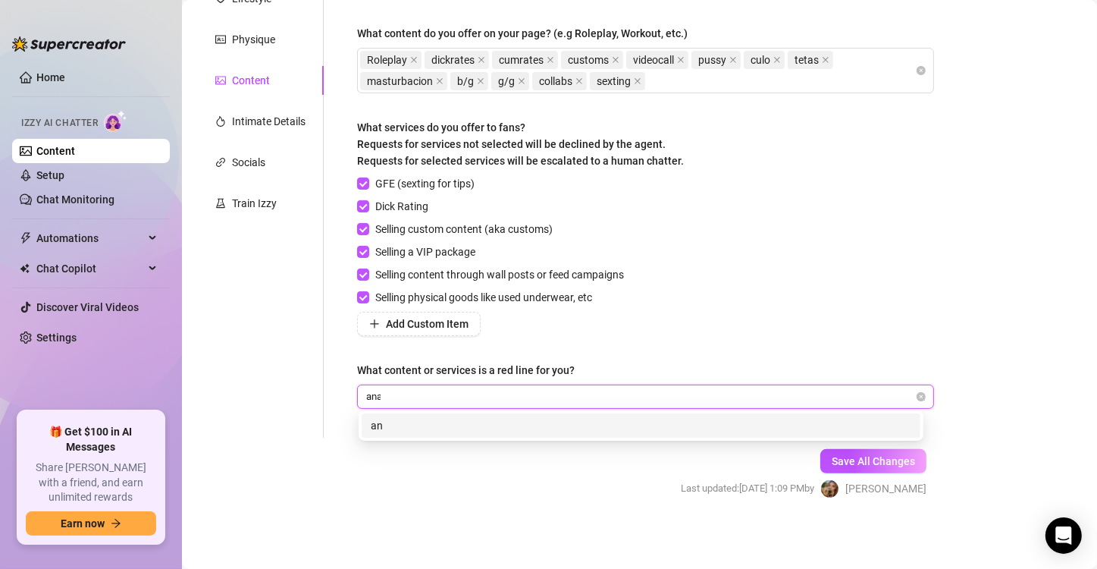
type input "anal"
click at [601, 413] on div "anal" at bounding box center [641, 425] width 559 height 24
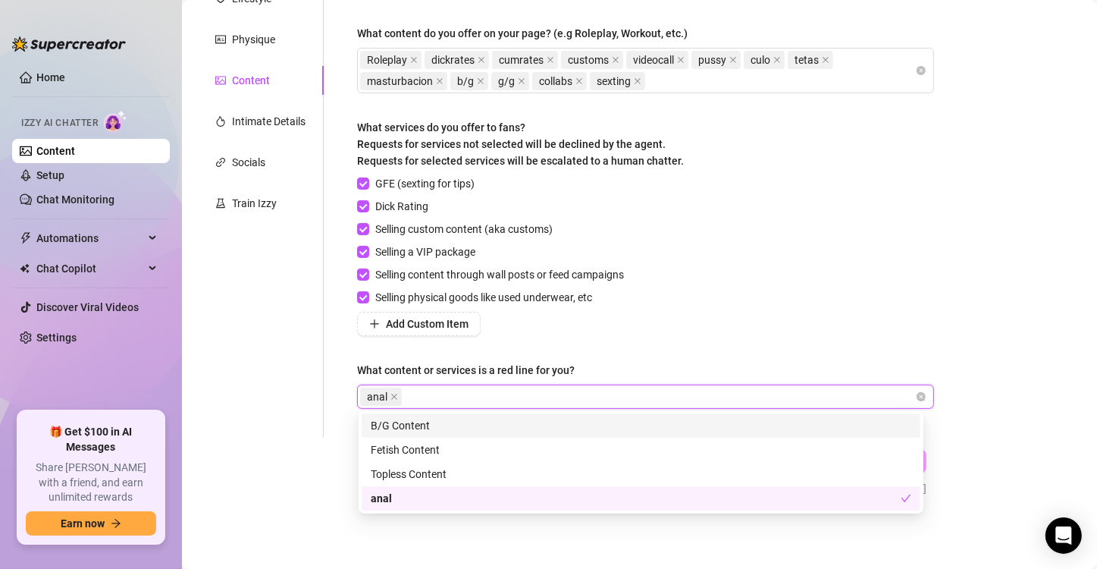
click at [709, 324] on div "GFE (sexting for tips) Dick Rating Selling custom content (aka customs) Selling…" at bounding box center [645, 255] width 577 height 161
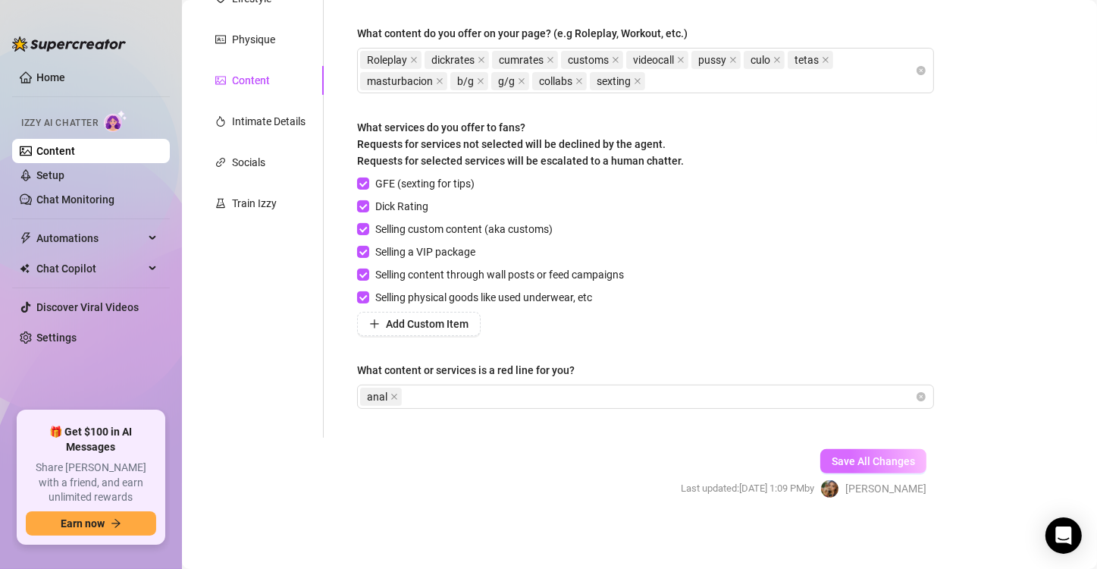
click at [839, 455] on span "Save All Changes" at bounding box center [873, 461] width 83 height 12
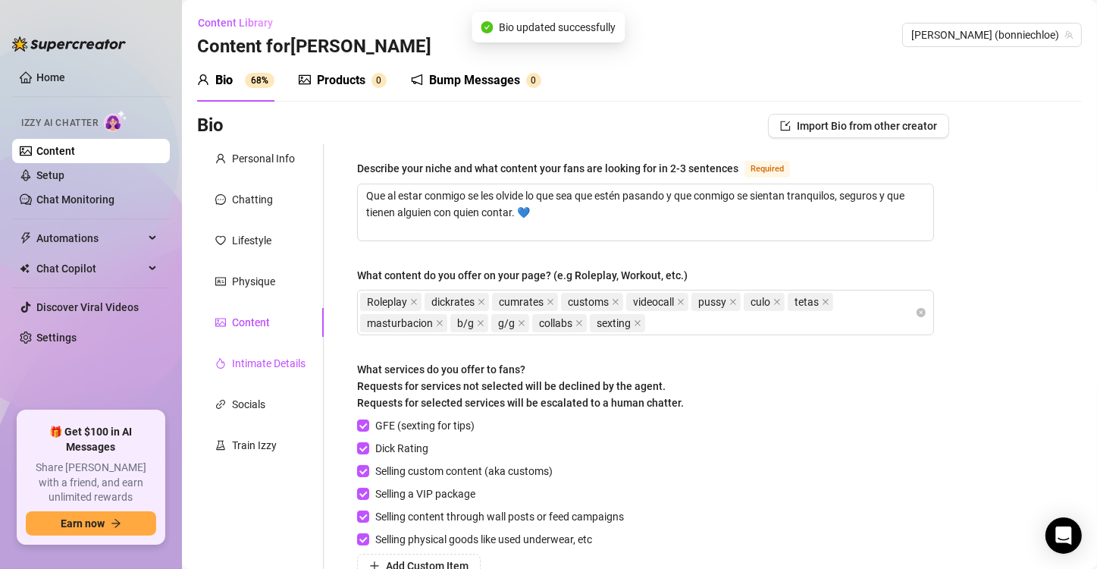
click at [300, 364] on div "Intimate Details" at bounding box center [269, 363] width 74 height 17
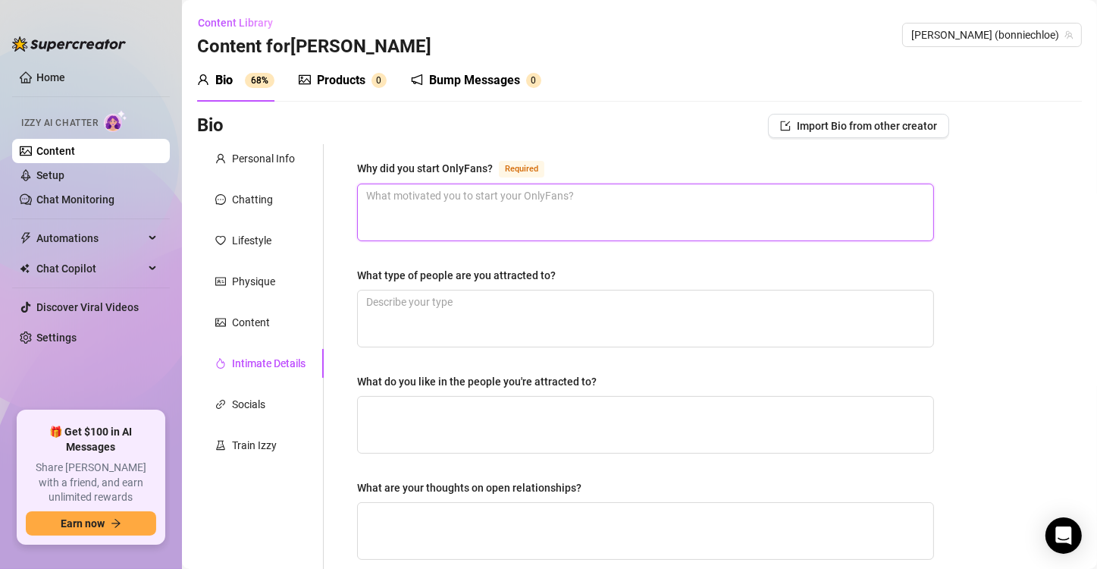
click at [497, 226] on textarea "Why did you start OnlyFans? Required" at bounding box center [646, 212] width 576 height 56
click at [475, 218] on textarea "Why did you start OnlyFans? Required" at bounding box center [646, 212] width 576 height 56
paste textarea "I liked the lifestyle"
type textarea "I liked the lifestyle"
drag, startPoint x: 475, startPoint y: 203, endPoint x: 361, endPoint y: 184, distance: 115.5
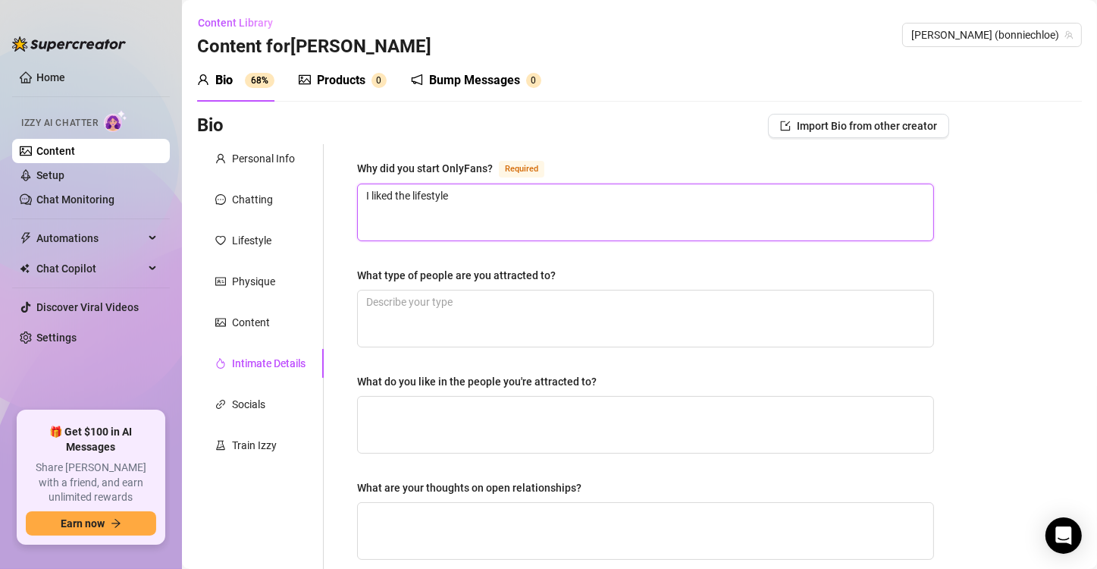
click at [361, 184] on textarea "I liked the lifestyle" at bounding box center [646, 212] width 576 height 56
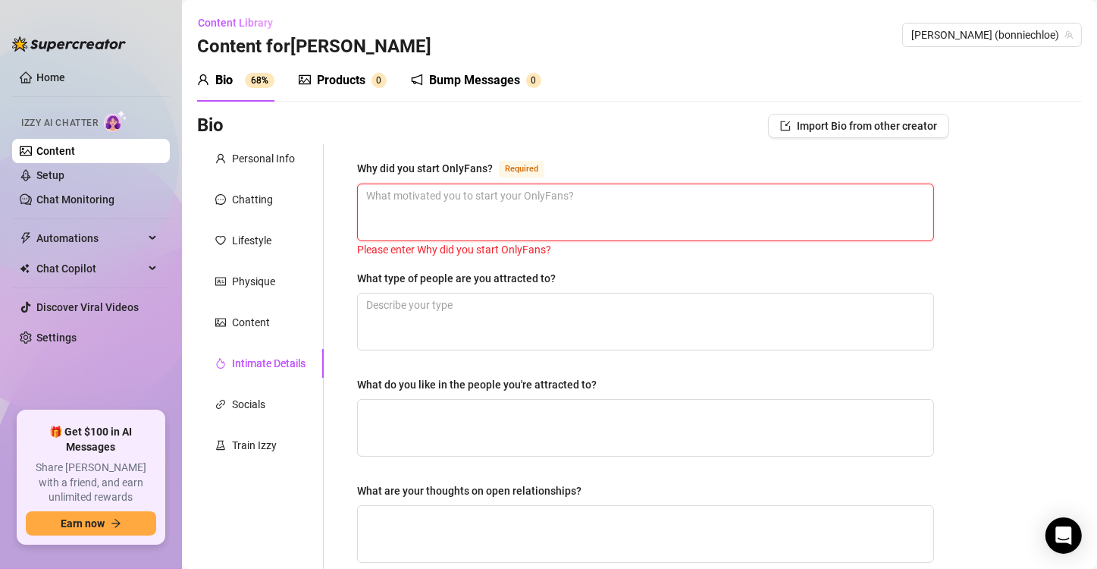
click at [405, 212] on textarea "Why did you start OnlyFans? Required" at bounding box center [646, 212] width 576 height 56
paste textarea "Me gustaba el estilo de vida"
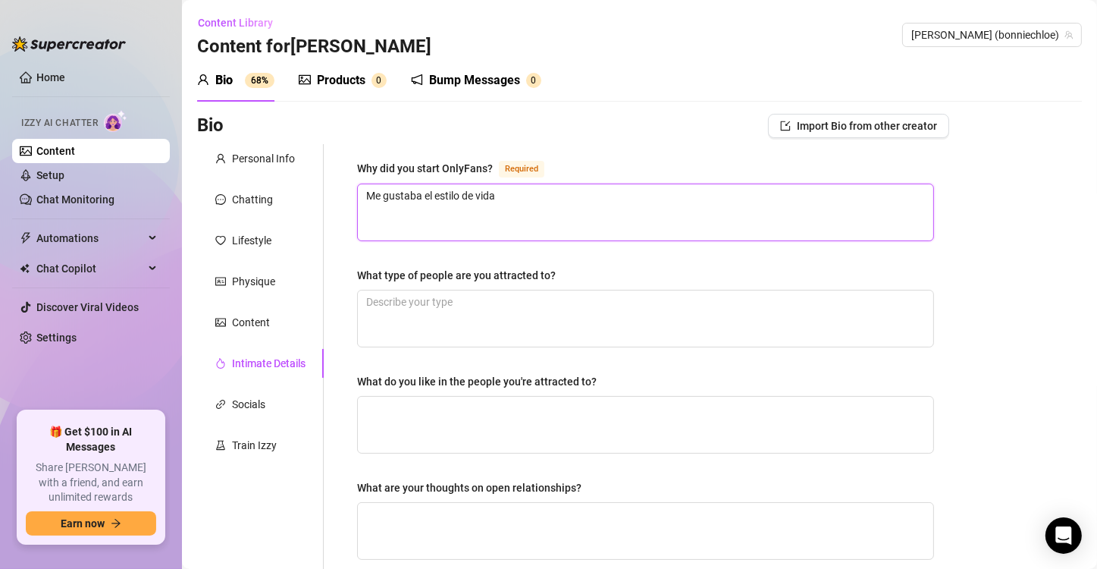
type textarea "Me gustaba el estilo de vida"
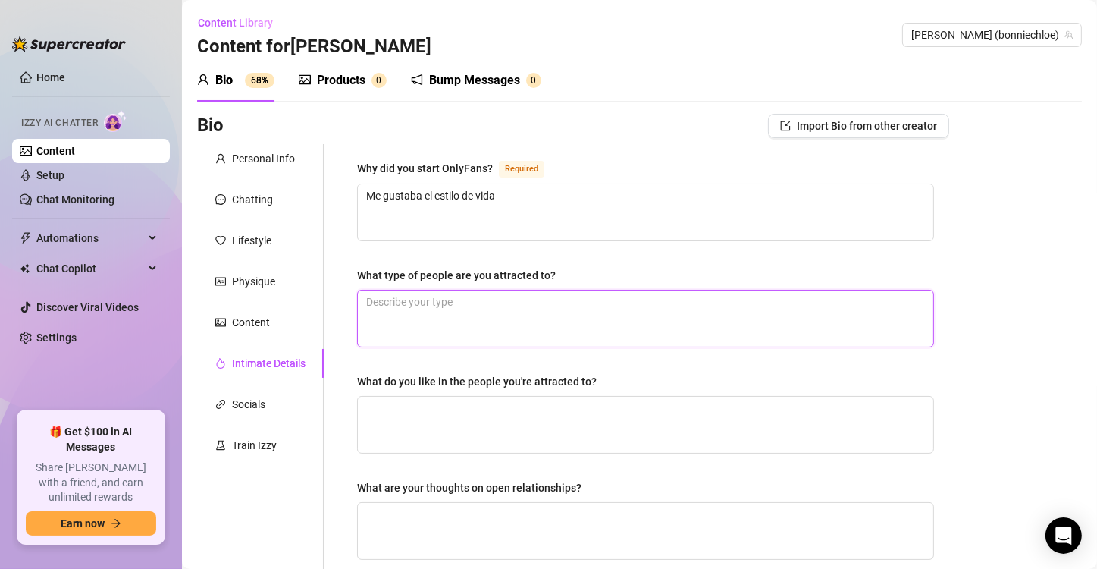
click at [463, 315] on textarea "What type of people are you attracted to?" at bounding box center [646, 318] width 576 height 56
paste textarea "Mi novio (pero también chicos blancos con tatuajes)"
type textarea "Mi novio (pero también chicos blancos con tatuajes)"
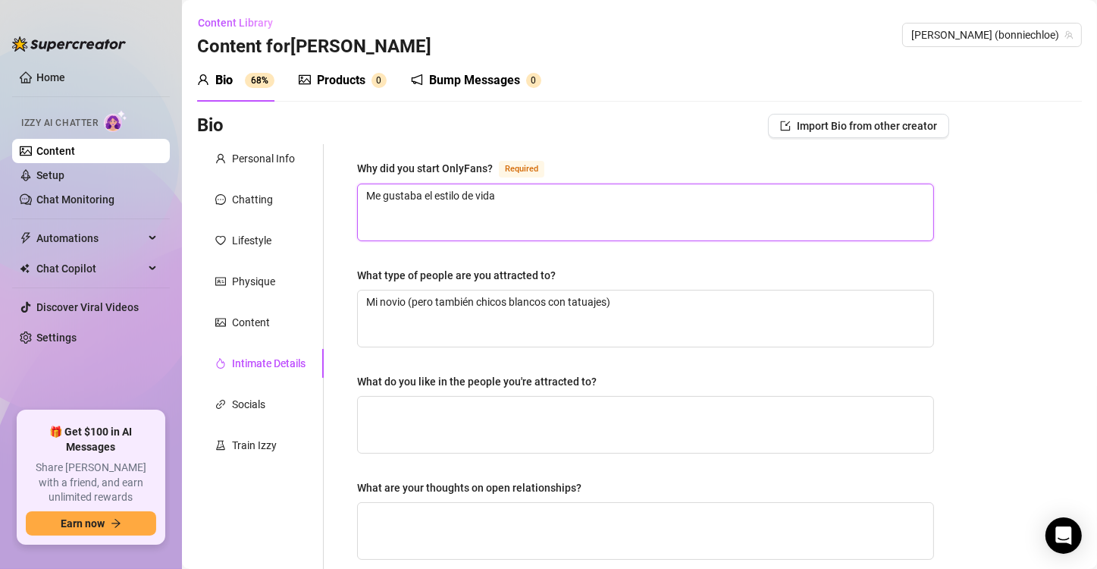
click at [538, 209] on textarea "Me gustaba el estilo de vida" at bounding box center [646, 212] width 576 height 56
paste textarea "🙌🔥"
type textarea "Me gustaba el estilo de vida🙌🔥"
drag, startPoint x: 544, startPoint y: 191, endPoint x: 518, endPoint y: 193, distance: 25.9
click at [518, 193] on textarea "Me gustaba el estilo de vida🙌🔥" at bounding box center [646, 212] width 576 height 56
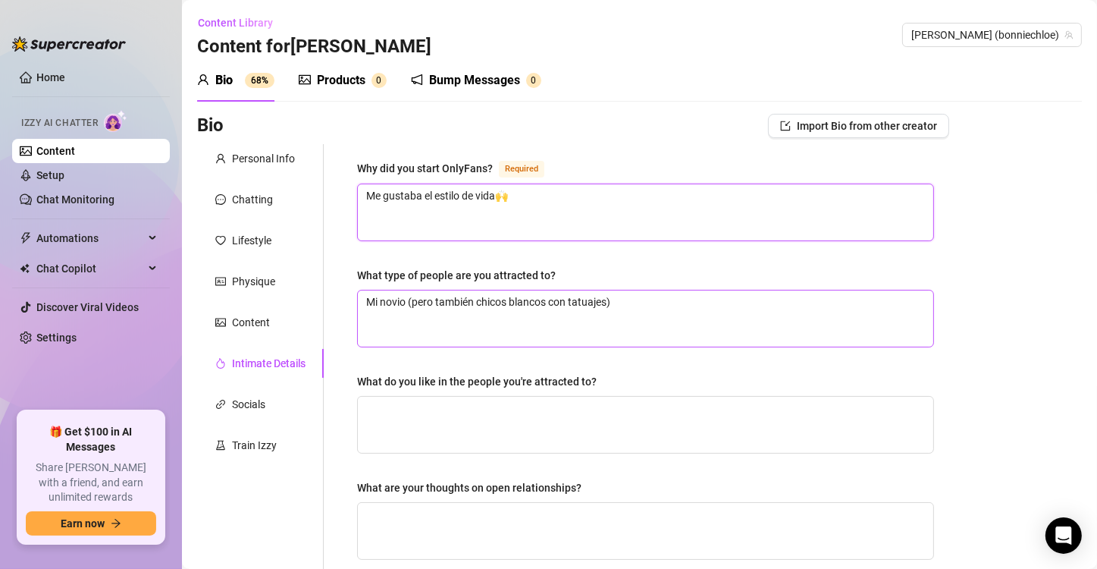
type textarea "Me gustaba el estilo de vida🙌"
click at [673, 303] on textarea "Mi novio (pero también chicos blancos con tatuajes)" at bounding box center [646, 318] width 576 height 56
paste textarea "🔥"
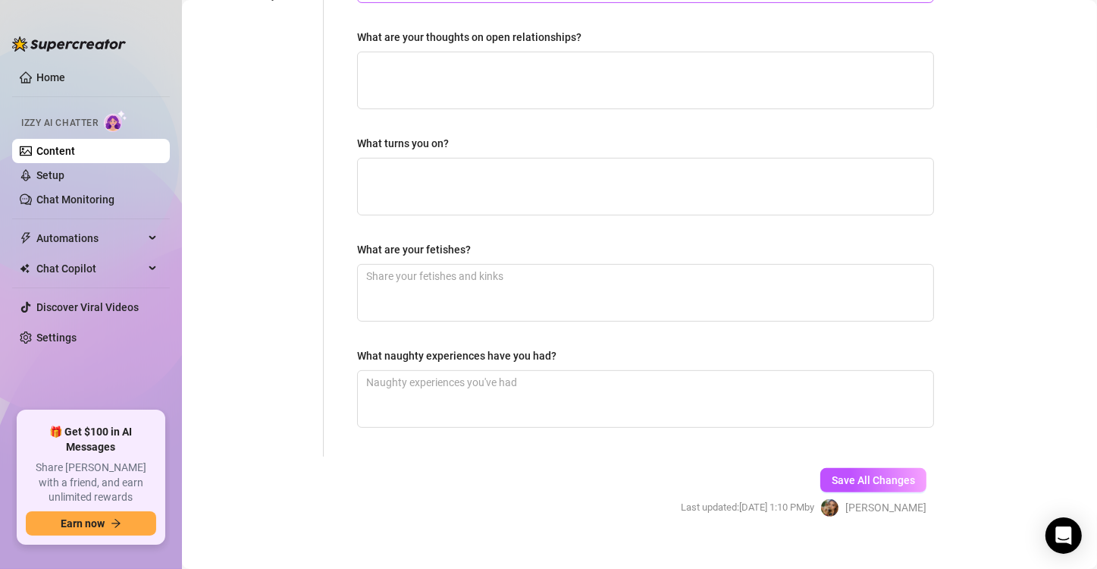
scroll to position [467, 0]
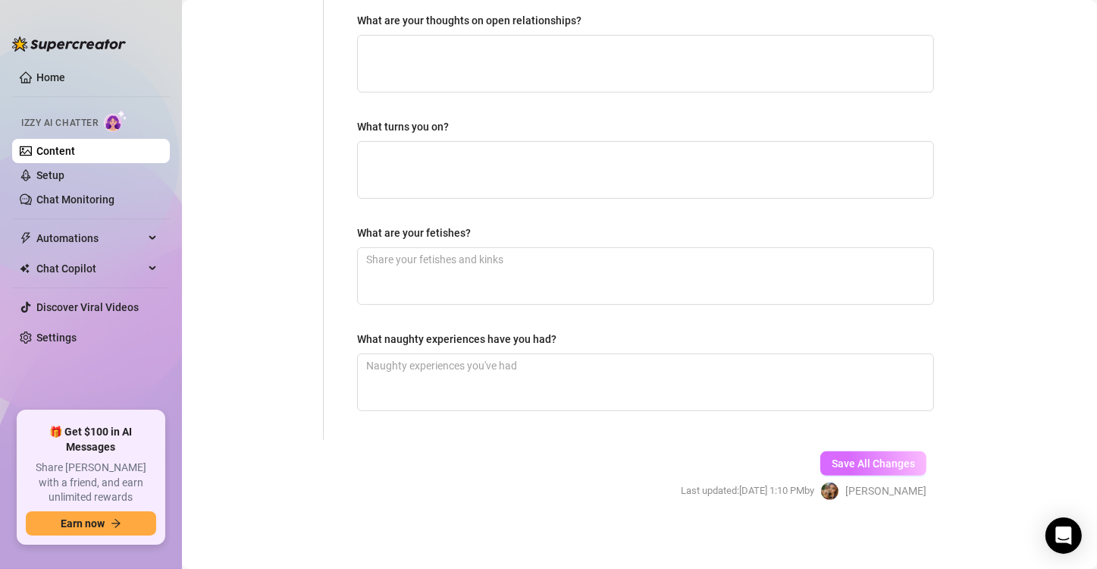
type textarea "Mi novio (pero también chicos blancos con tatuajes) 🔥"
click at [869, 457] on span "Save All Changes" at bounding box center [873, 463] width 83 height 12
